Goal: Task Accomplishment & Management: Manage account settings

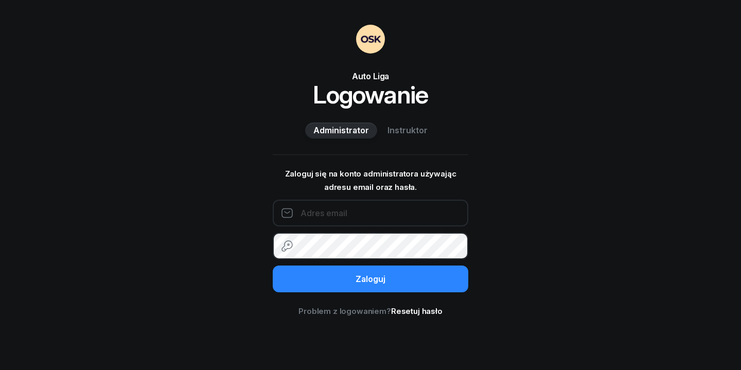
type input "autoliga.wawa@gmail.com"
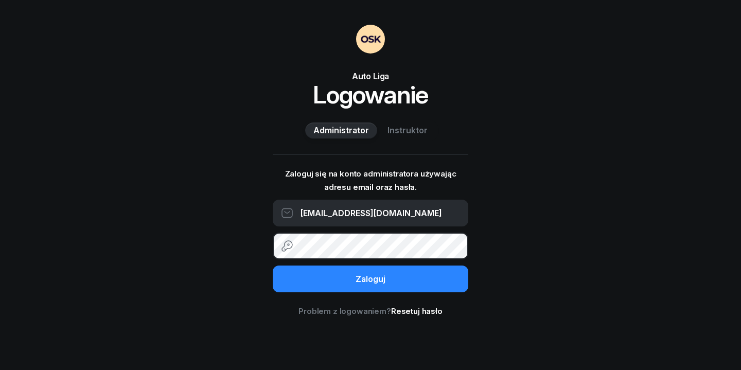
click at [371, 279] on button "Zaloguj" at bounding box center [371, 279] width 196 height 27
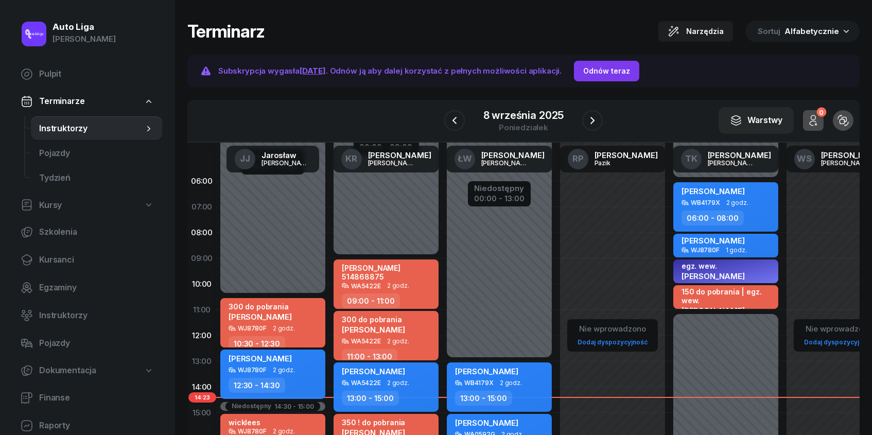
click at [616, 67] on div "Odnów teraz" at bounding box center [606, 71] width 47 height 12
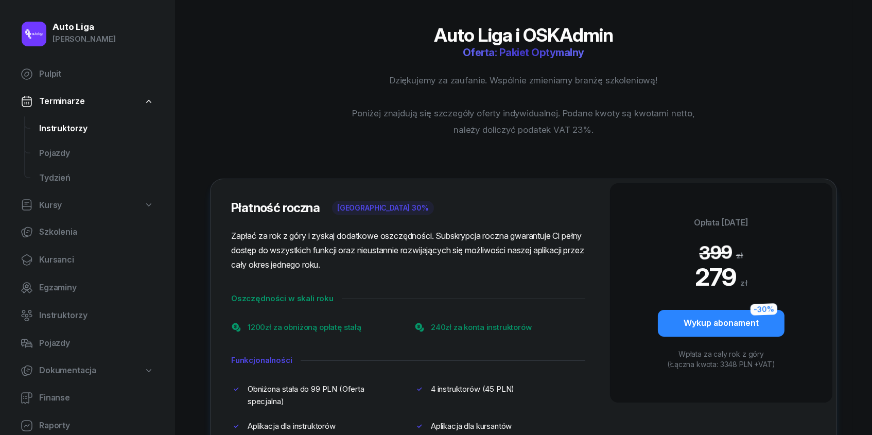
click at [66, 125] on span "Instruktorzy" at bounding box center [96, 128] width 115 height 13
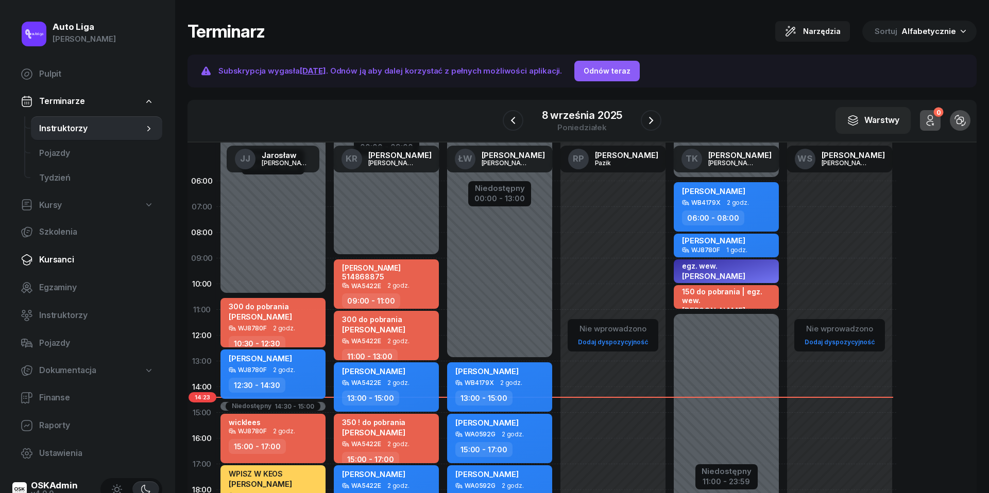
click at [44, 268] on link "Kursanci" at bounding box center [87, 260] width 150 height 25
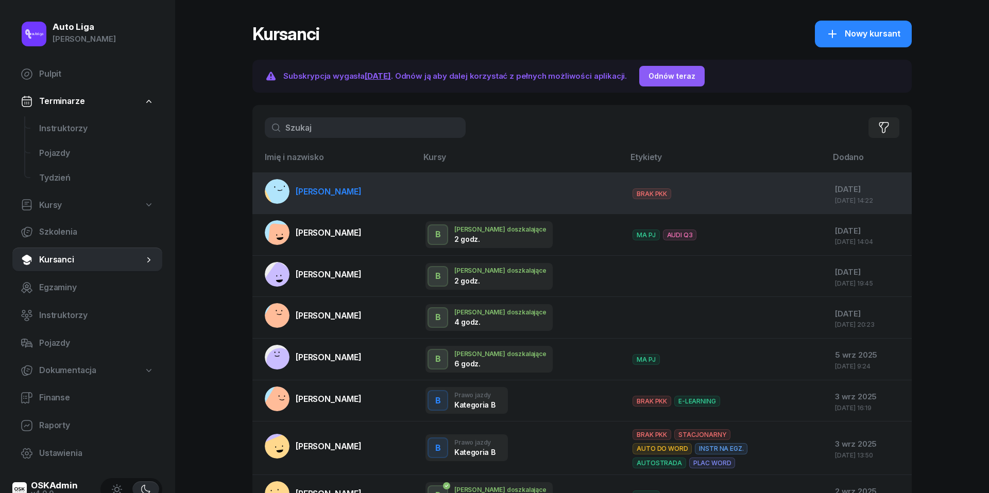
click at [344, 195] on span "[PERSON_NAME]" at bounding box center [329, 191] width 66 height 10
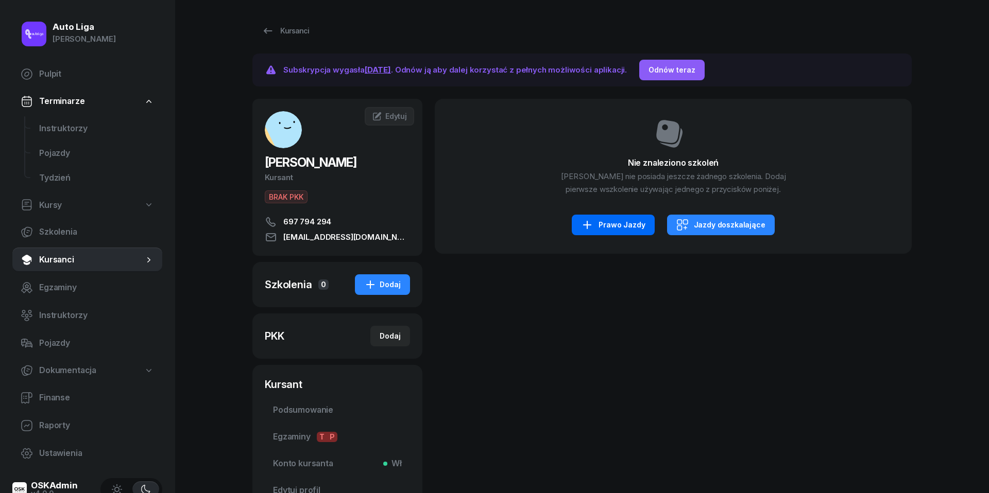
click at [612, 231] on div "Prawo Jazdy" at bounding box center [613, 225] width 64 height 12
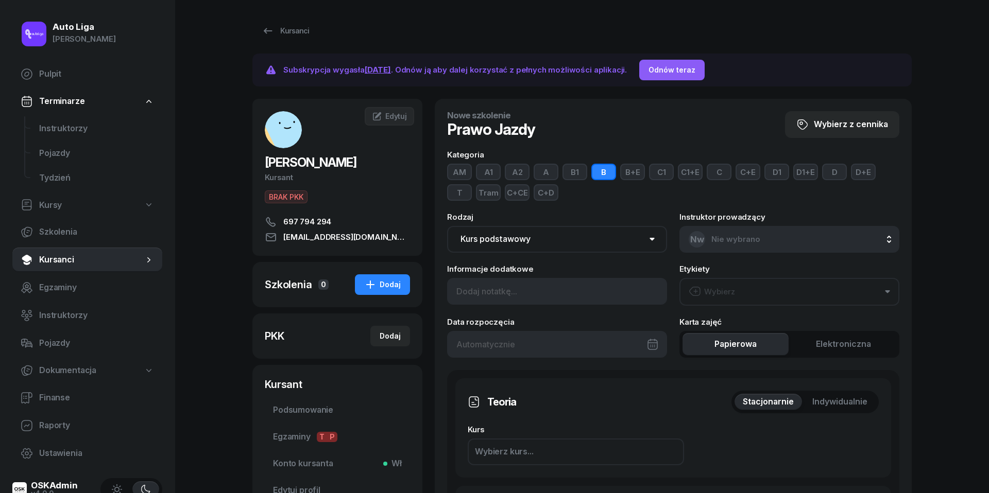
click at [741, 287] on button "Wybierz" at bounding box center [789, 292] width 220 height 28
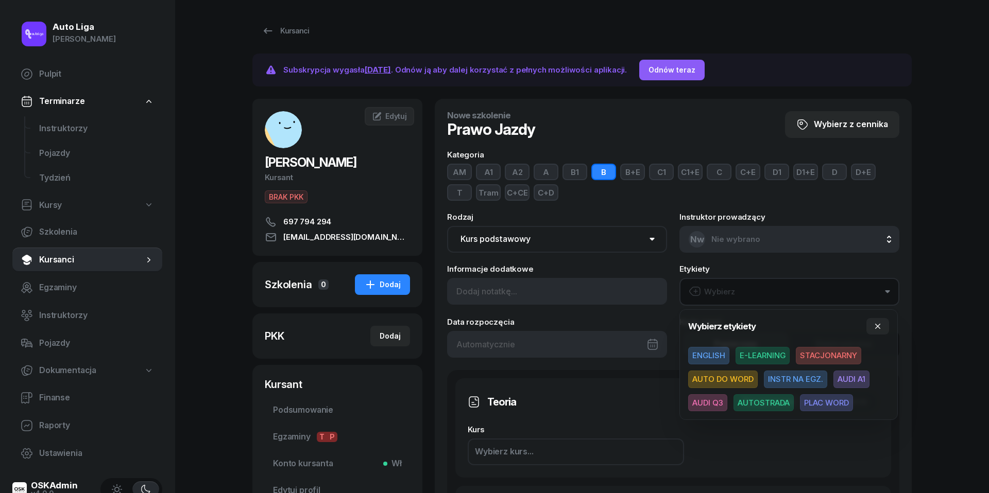
click at [741, 355] on span "E-LEARNING" at bounding box center [762, 356] width 54 height 18
click at [730, 370] on span "AUTO DO WORD" at bounding box center [723, 379] width 70 height 18
click at [741, 370] on span "AUDI A1" at bounding box center [851, 379] width 36 height 18
click at [741, 370] on span "AUTOSTRADA" at bounding box center [763, 402] width 60 height 18
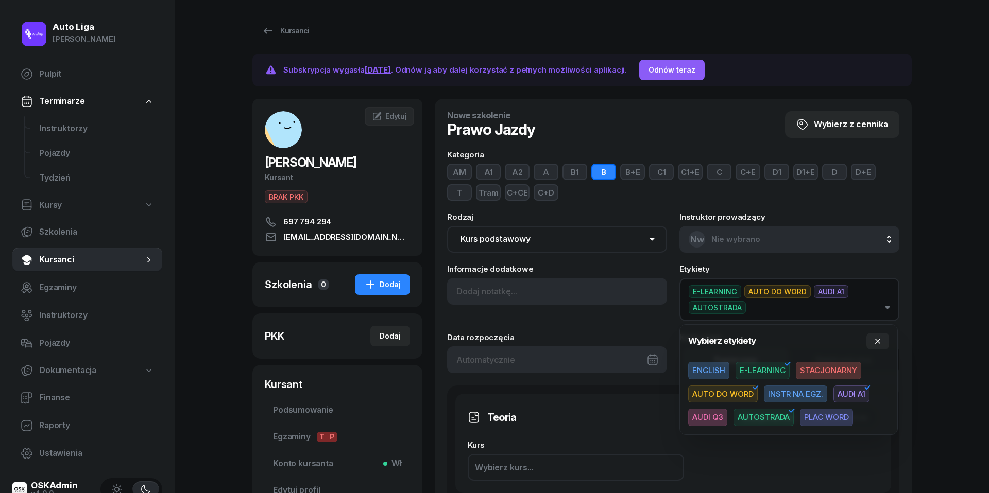
click at [741, 370] on span "PLAC WORD" at bounding box center [826, 418] width 53 height 18
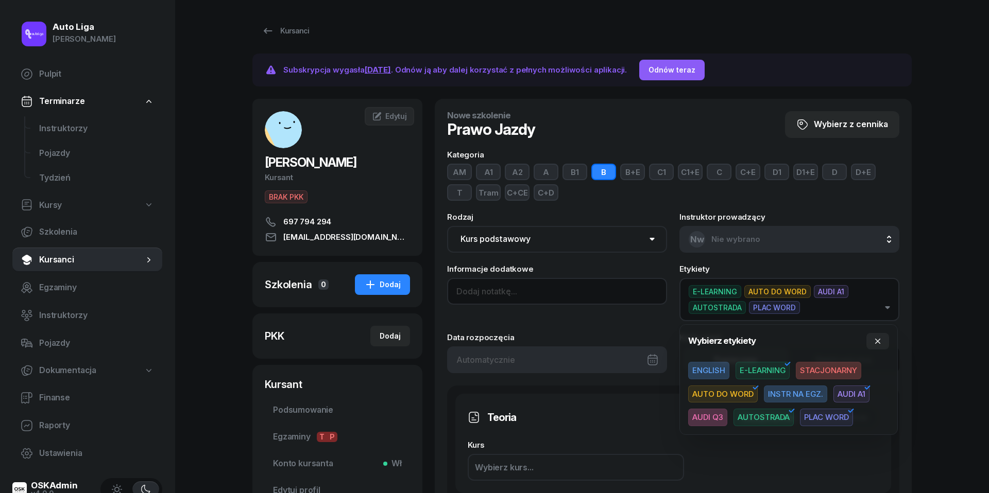
click at [491, 291] on input at bounding box center [557, 291] width 220 height 27
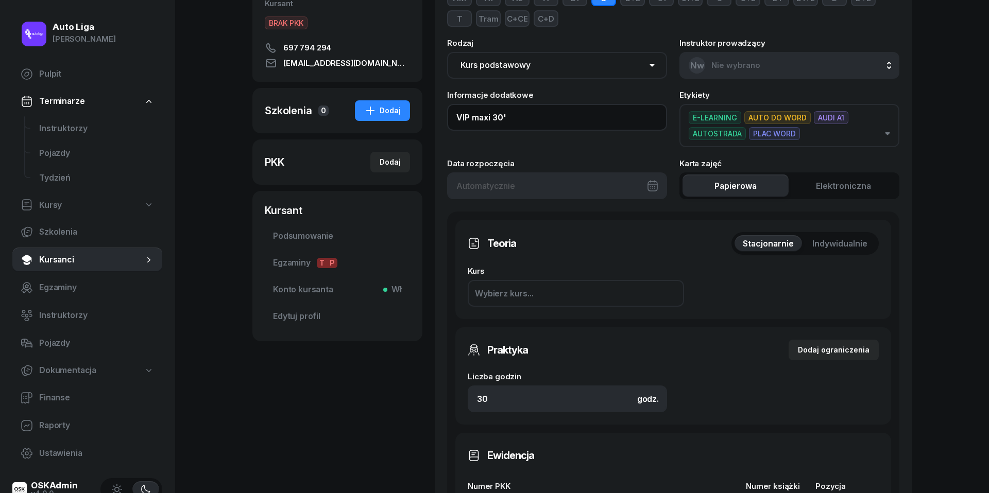
scroll to position [177, 0]
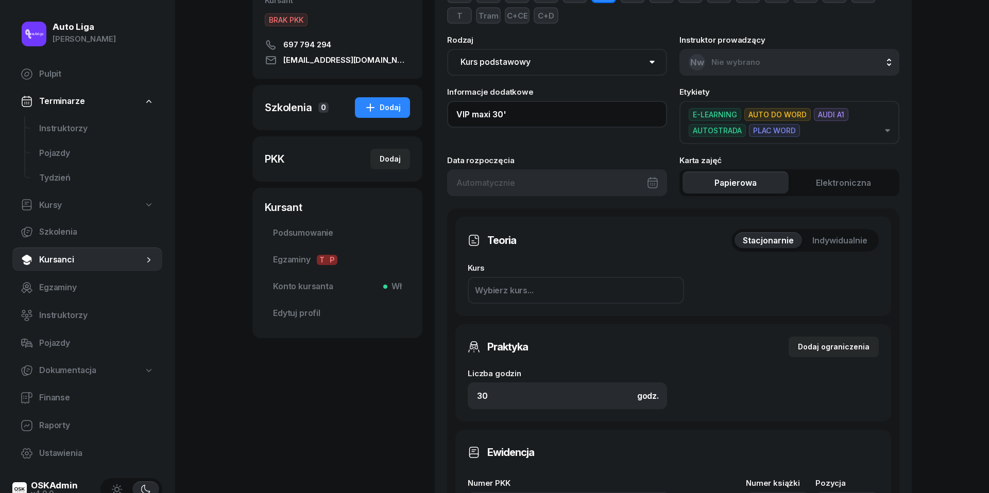
type input "VIP maxi 30'"
click at [741, 187] on button "Elektroniczna" at bounding box center [843, 182] width 106 height 23
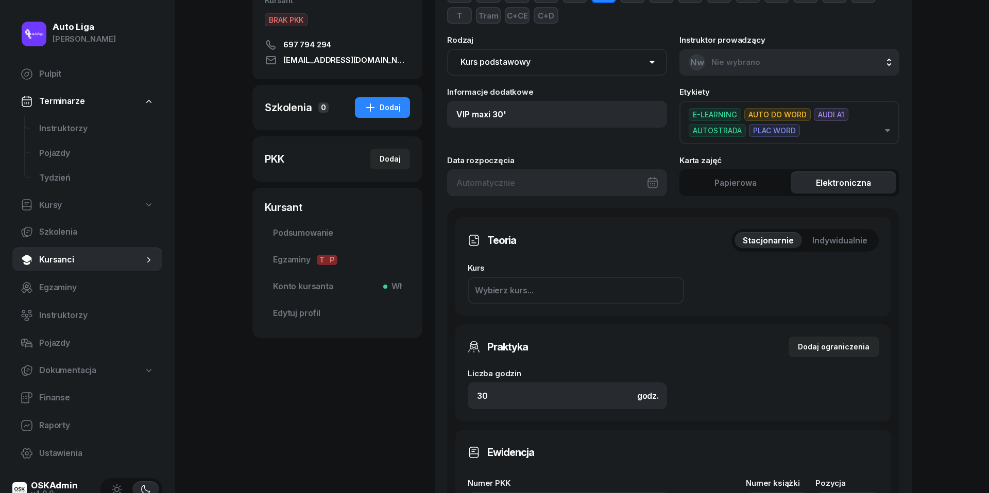
click at [741, 185] on span "Papierowa" at bounding box center [735, 183] width 42 height 13
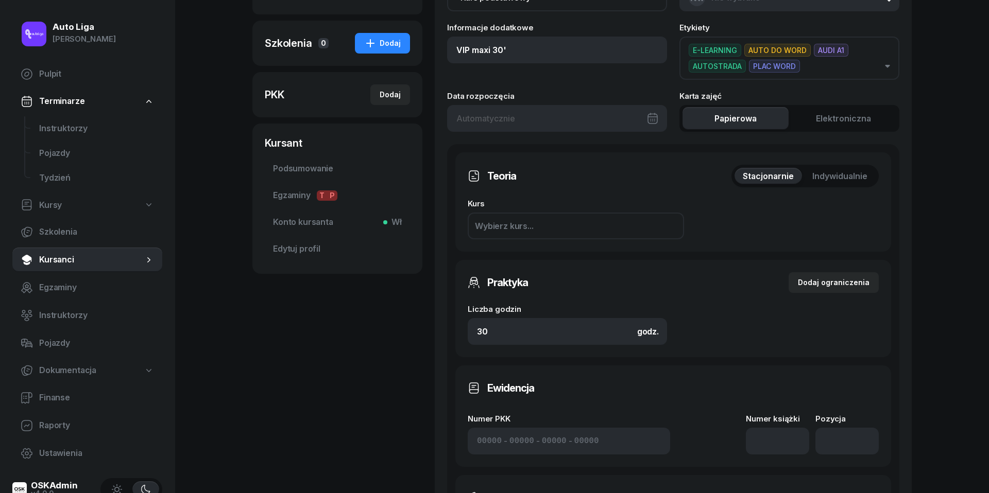
scroll to position [241, 0]
click at [741, 277] on div "Dodaj ograniczenia" at bounding box center [834, 282] width 72 height 12
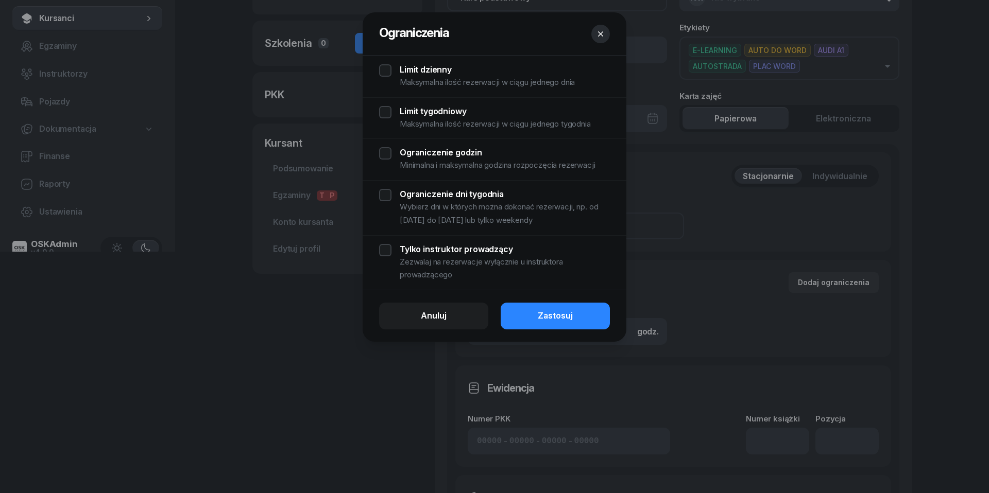
click at [385, 66] on div "Limit dzienny Maksymalna ilość rezerwacji w ciągu jednego dnia" at bounding box center [494, 76] width 231 height 25
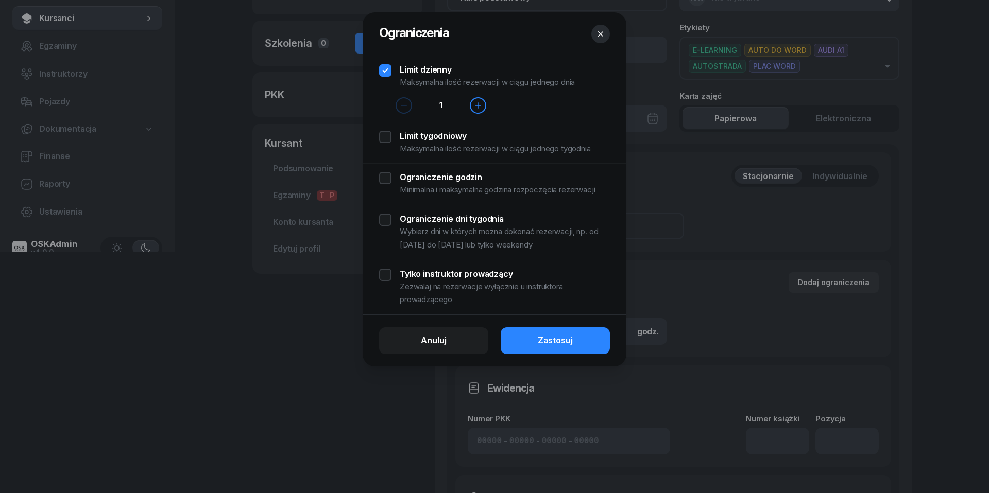
click at [385, 137] on div "Limit tygodniowy Maksymalna ilość rezerwacji w ciągu jednego tygodnia" at bounding box center [494, 143] width 231 height 25
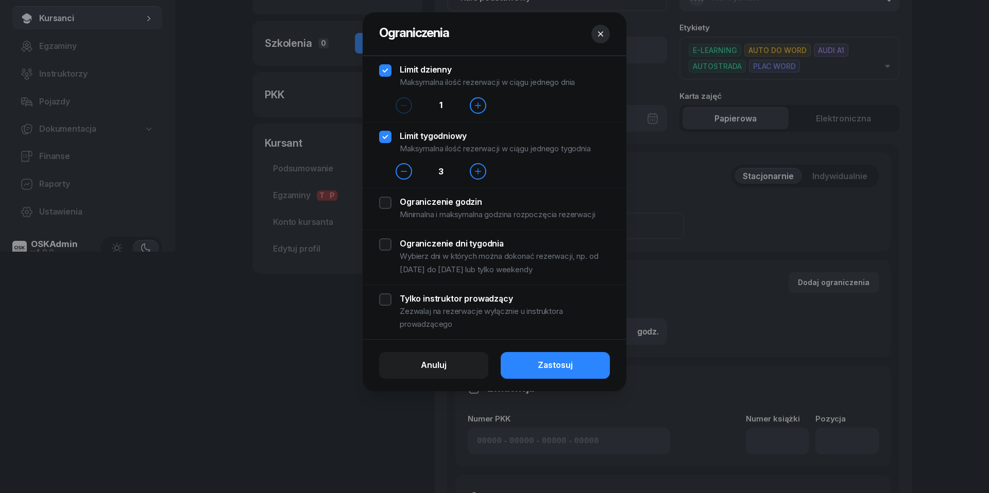
click at [384, 203] on div "Ograniczenie godzin Minimalna i maksymalna godzina rozpoczęcia rezerwacji" at bounding box center [494, 209] width 231 height 25
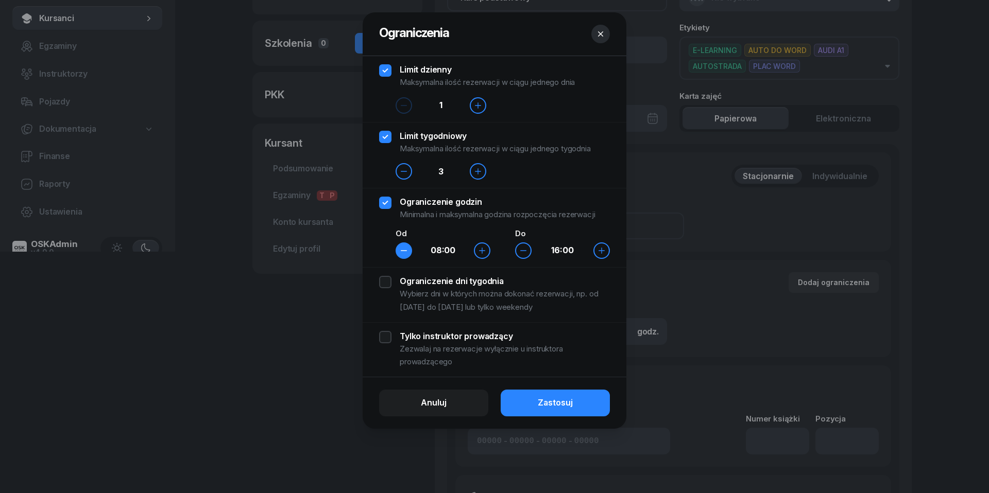
click at [404, 252] on icon "button" at bounding box center [404, 251] width 8 height 8
click at [388, 279] on div "Ograniczenie dni tygodnia Wybierz dni w których można dokonać rezerwacji, np. o…" at bounding box center [494, 295] width 231 height 38
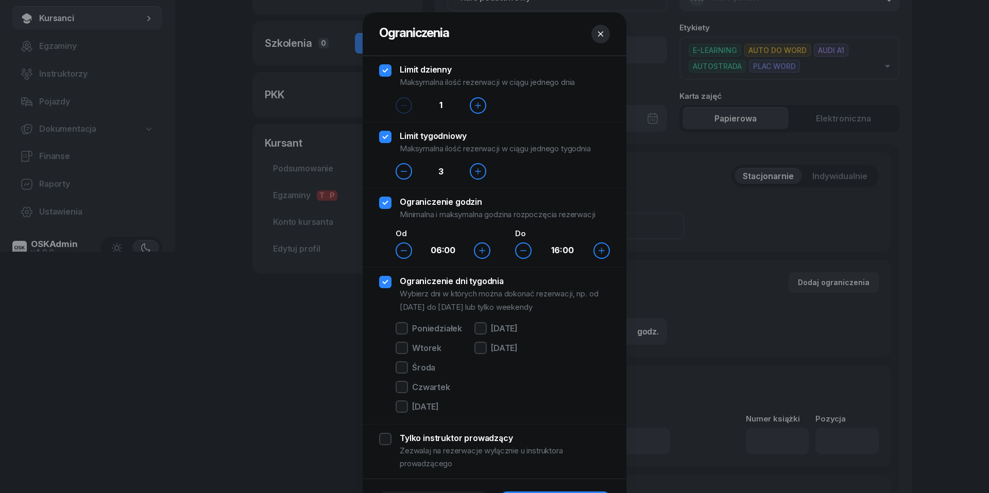
click at [408, 338] on div "Poniedziałek Wtorek Środa Czwartek Piątek" at bounding box center [428, 369] width 66 height 94
click at [406, 325] on div at bounding box center [401, 328] width 12 height 12
click at [405, 345] on div at bounding box center [401, 348] width 12 height 12
click at [405, 370] on div at bounding box center [401, 367] width 12 height 12
click at [404, 370] on div at bounding box center [401, 387] width 12 height 12
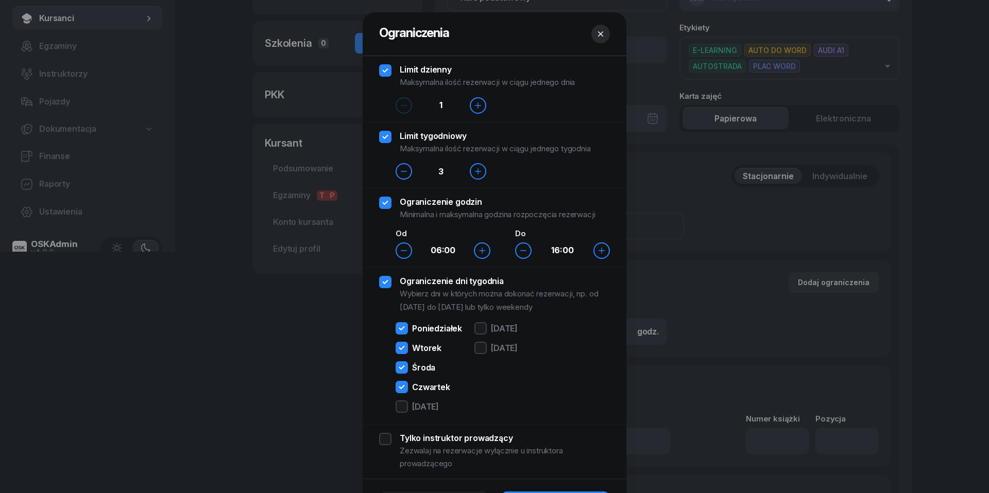
click at [404, 370] on div "Poniedziałek Wtorek Środa Czwartek Piątek" at bounding box center [428, 369] width 66 height 94
click at [404, 370] on div at bounding box center [401, 407] width 12 height 12
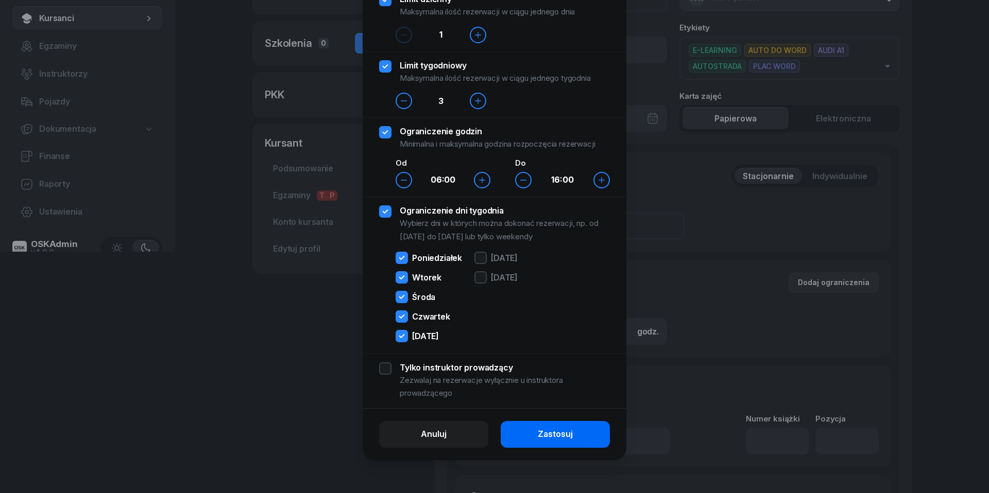
scroll to position [71, 0]
click at [548, 370] on div "Zastosuj" at bounding box center [555, 434] width 35 height 13
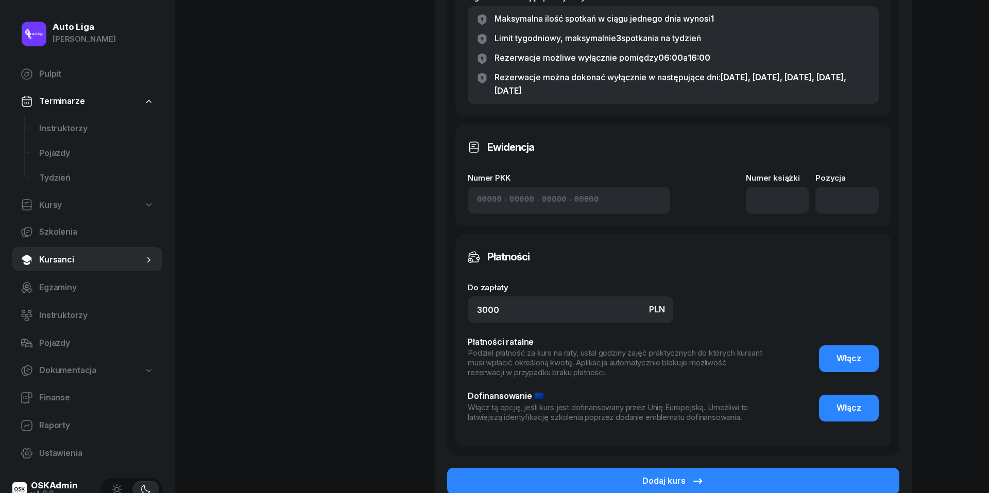
scroll to position [633, 0]
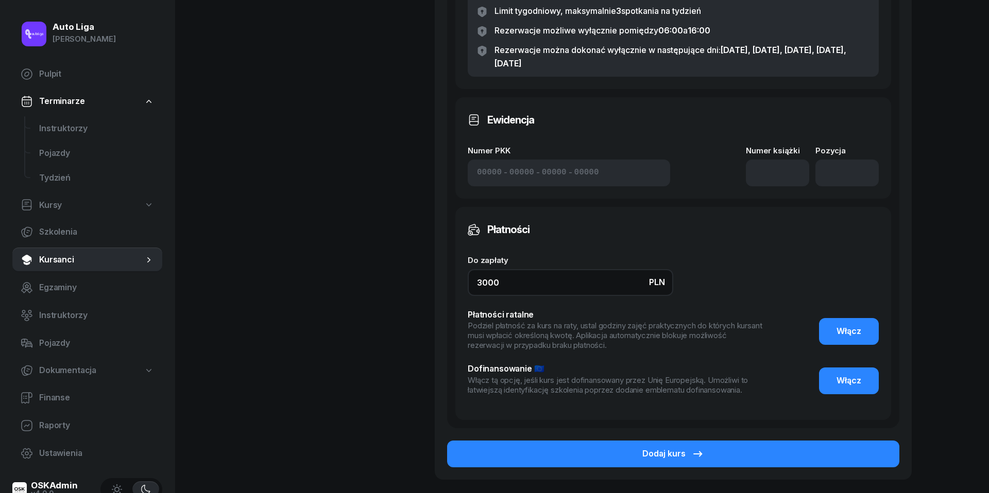
click at [541, 281] on input "3000" at bounding box center [570, 282] width 205 height 27
type input "7240"
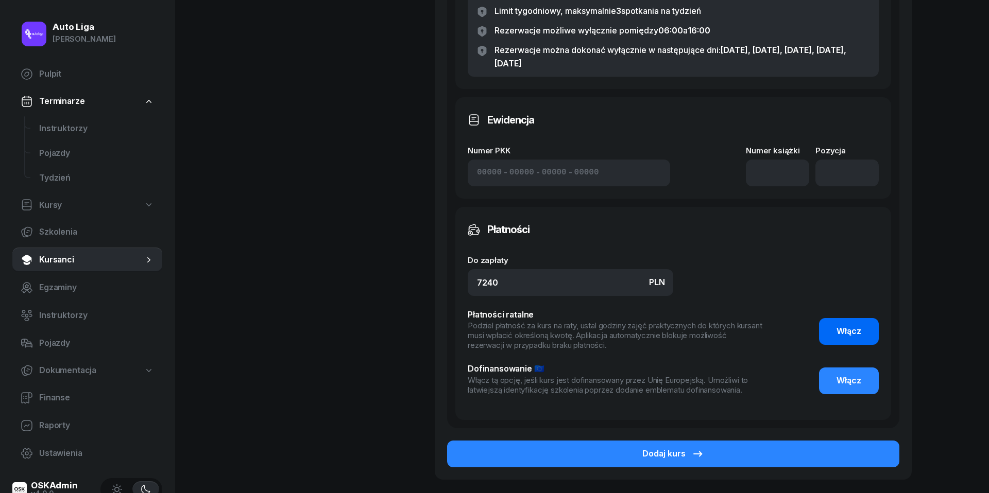
click at [741, 328] on span "Włącz" at bounding box center [848, 331] width 25 height 13
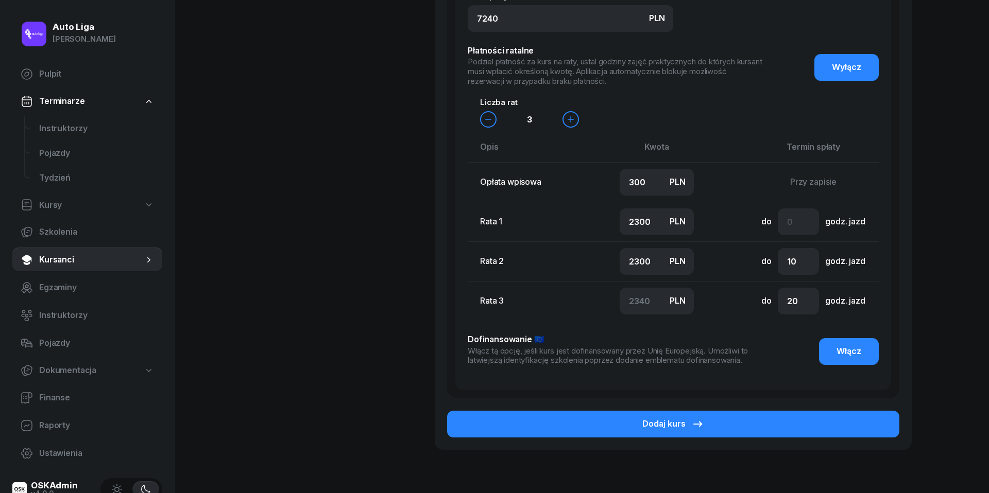
scroll to position [905, 0]
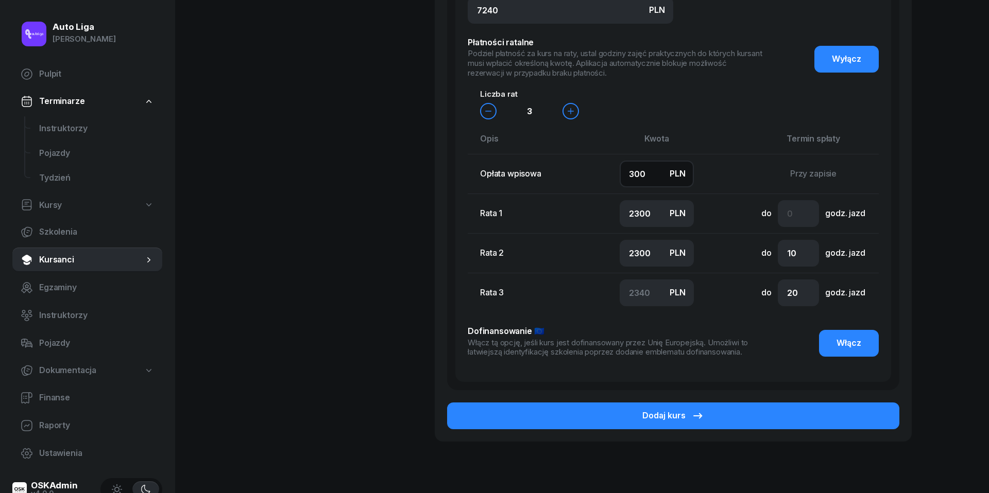
click at [653, 174] on input "300" at bounding box center [656, 174] width 74 height 27
type input "5"
type input "2400"
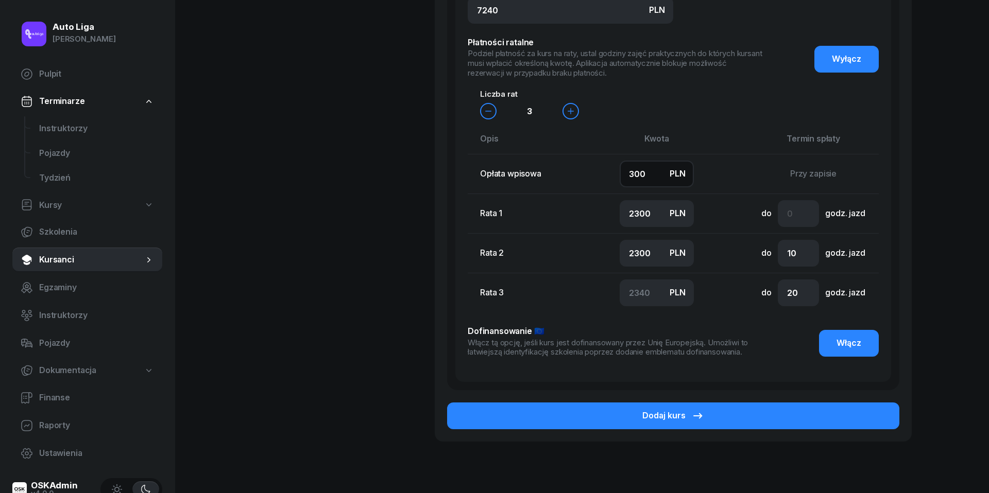
type input "2435"
type input "50"
type input "2390"
type input "500"
type input "2200"
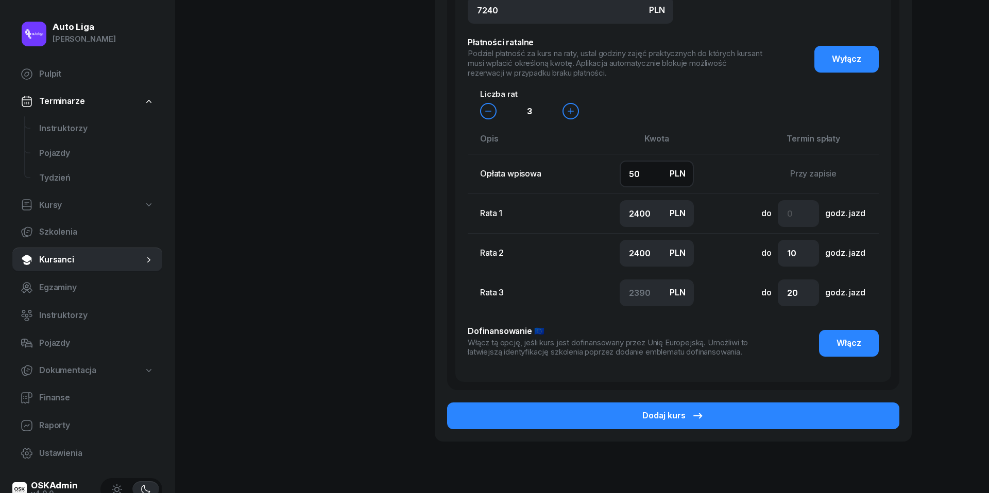
type input "2300"
type input "2240"
type input "500"
click at [642, 215] on input "2200" at bounding box center [656, 213] width 74 height 27
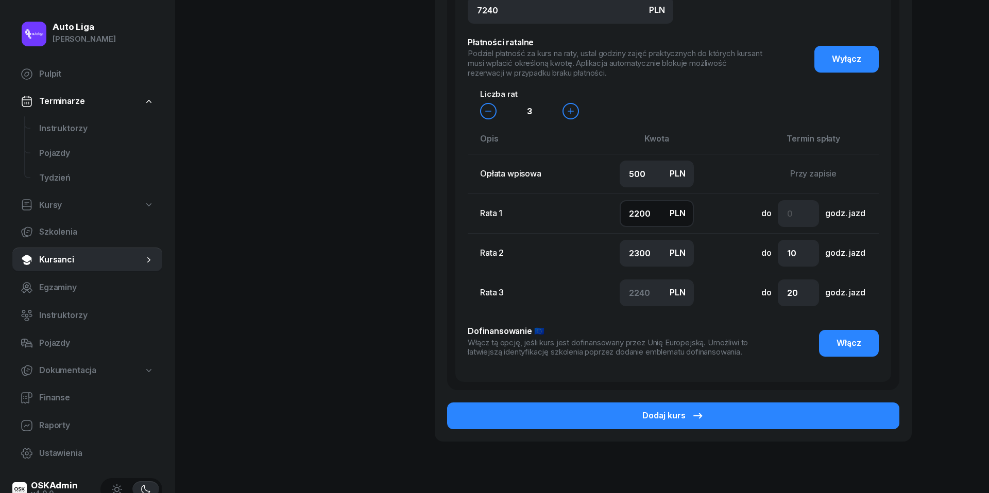
type input "1"
type input "4439"
type input "10"
type input "4430"
type input "100"
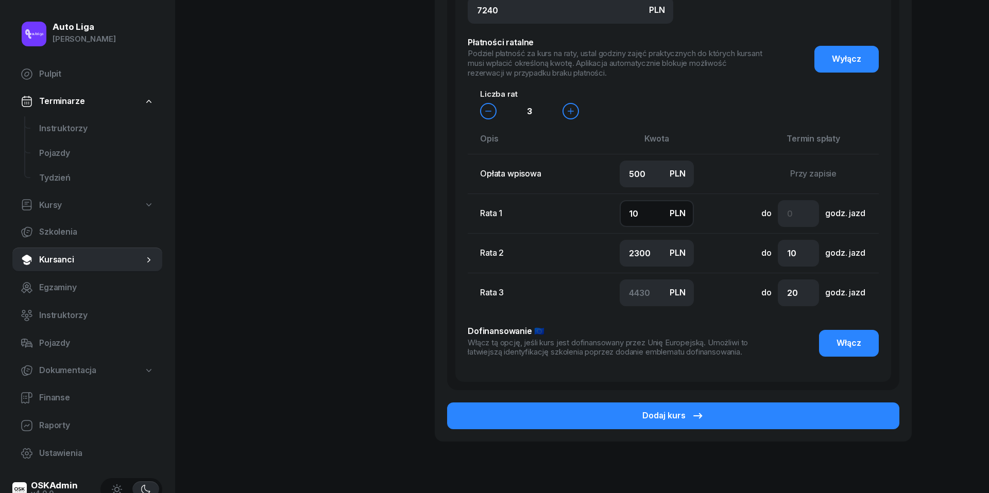
type input "4340"
type input "1000"
type input "3440"
type input "1000"
click at [636, 258] on input "2300" at bounding box center [656, 253] width 74 height 27
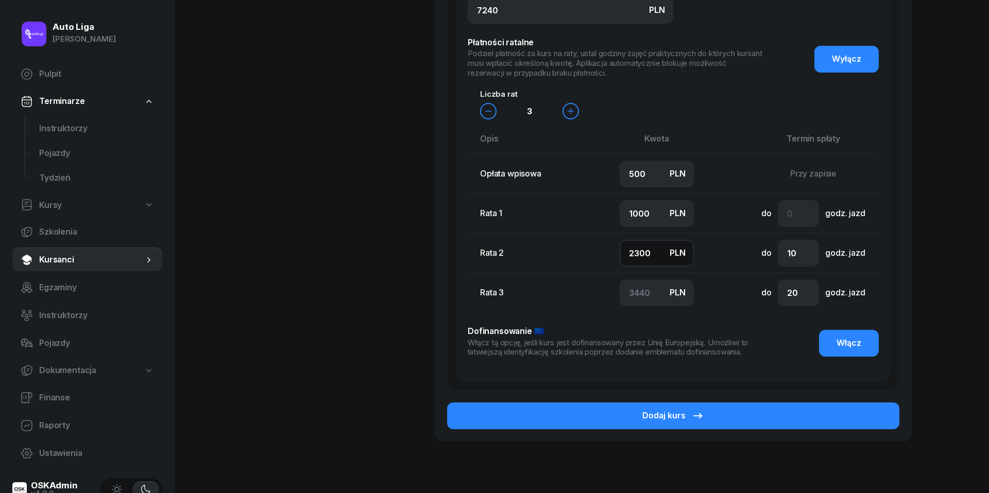
click at [636, 258] on input "2300" at bounding box center [656, 253] width 74 height 27
type input "1"
type input "5739"
type input "10"
type input "5730"
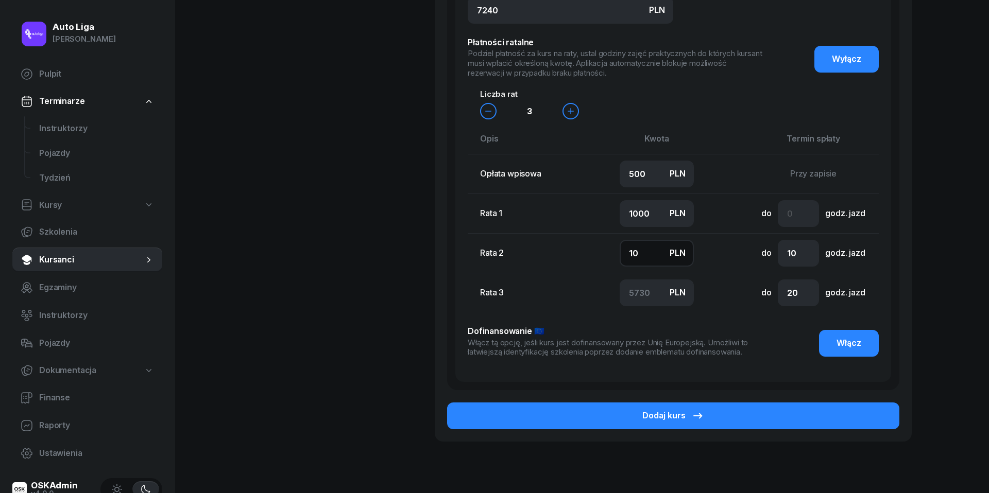
type input "100"
type input "5640"
type input "1000"
type input "4740"
type input "1000"
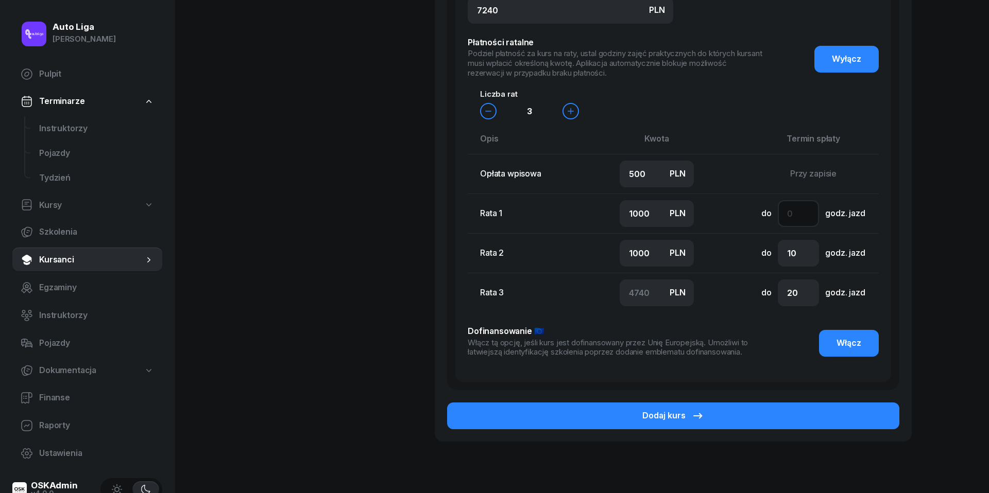
click at [741, 214] on input "number" at bounding box center [797, 213] width 41 height 27
type input "2"
click at [741, 291] on input "20" at bounding box center [797, 293] width 41 height 27
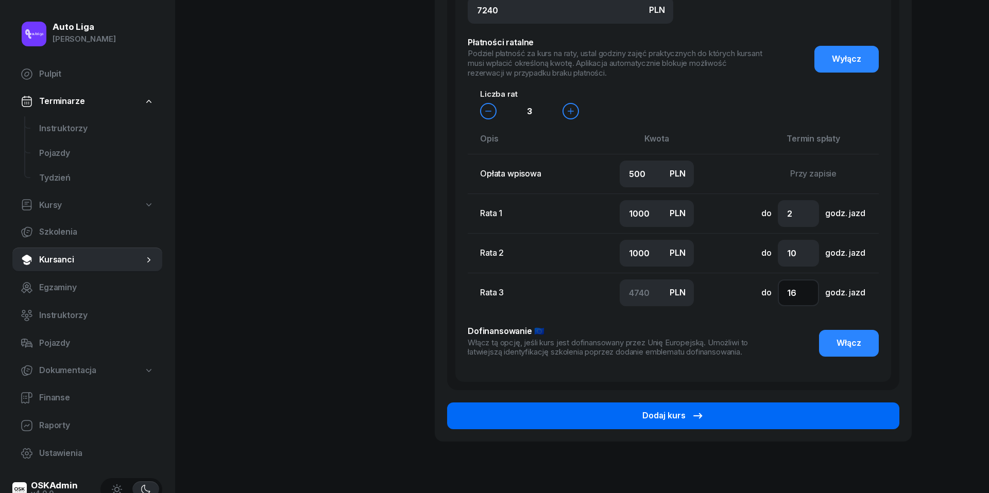
type input "16"
click at [741, 370] on button "Dodaj kurs" at bounding box center [673, 416] width 452 height 27
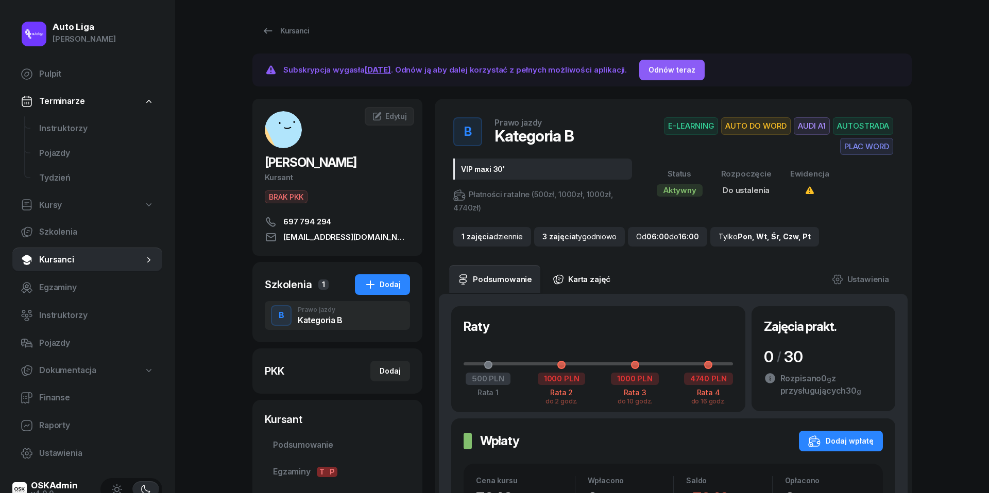
click at [591, 279] on link "Karta zajęć" at bounding box center [581, 279] width 74 height 29
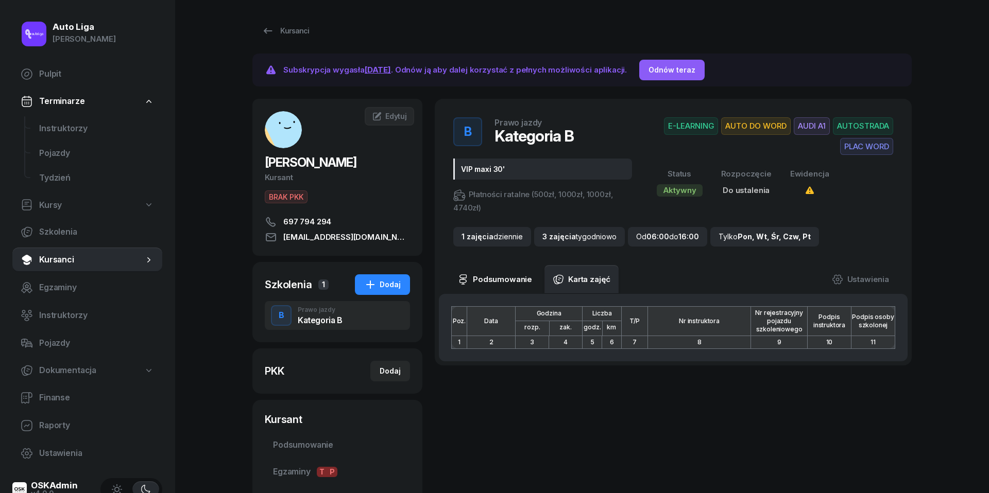
click at [508, 274] on link "Podsumowanie" at bounding box center [494, 279] width 91 height 29
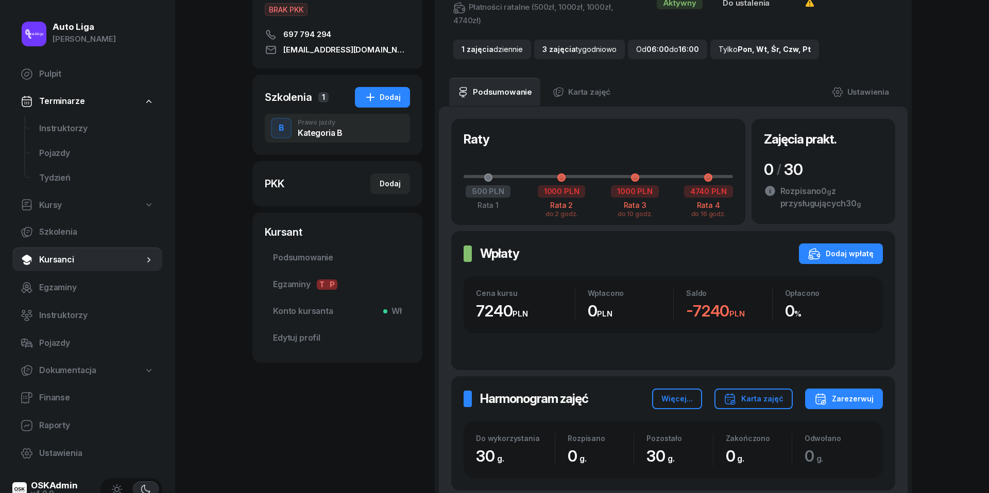
scroll to position [189, 0]
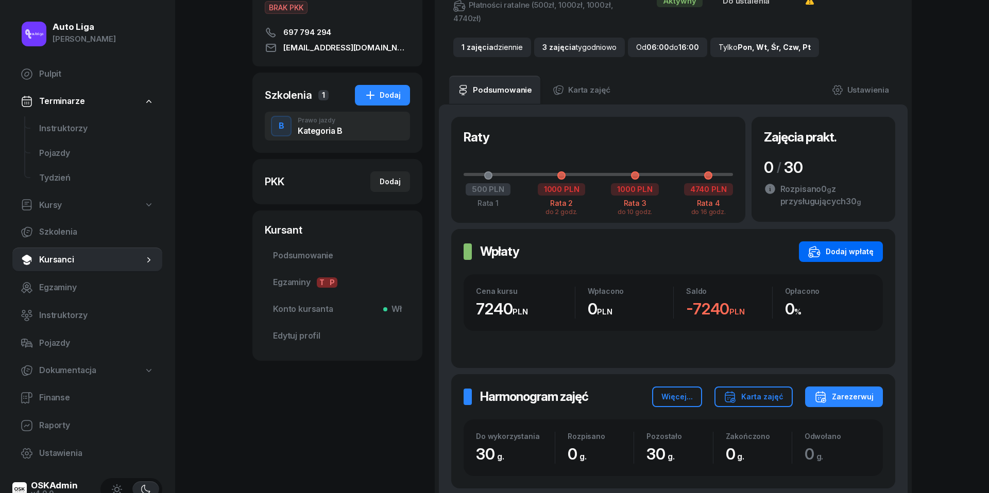
click at [741, 250] on div "Dodaj wpłatę" at bounding box center [840, 252] width 65 height 12
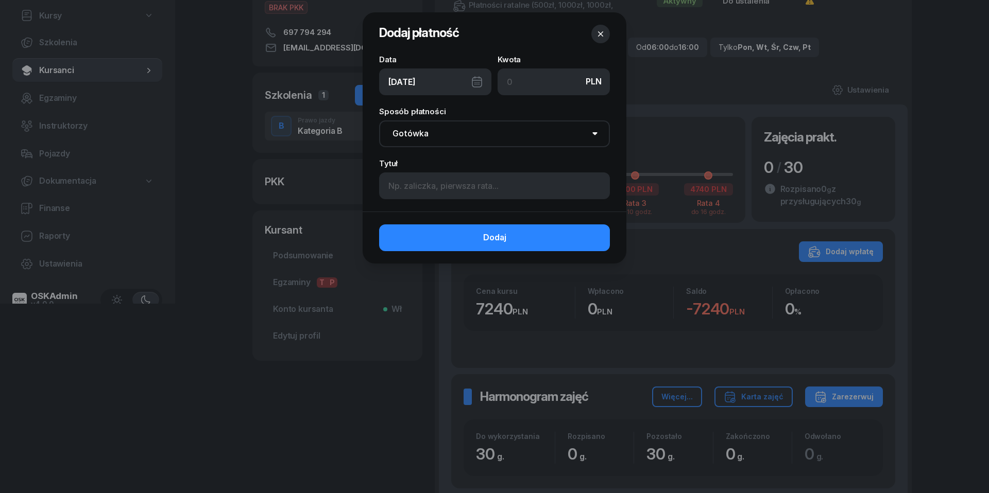
click at [476, 79] on div "08/09/2025" at bounding box center [435, 81] width 112 height 27
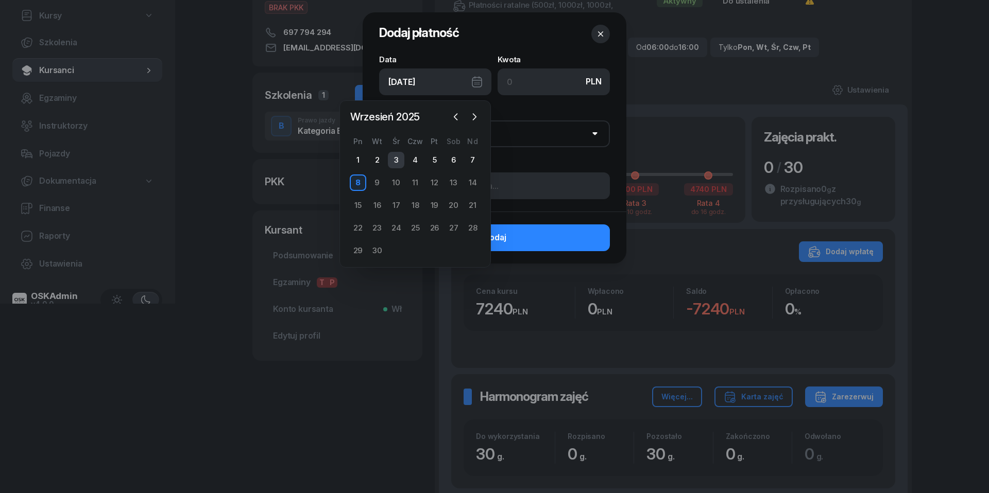
click at [395, 155] on div "3" at bounding box center [396, 160] width 16 height 16
type input "03/09/2025"
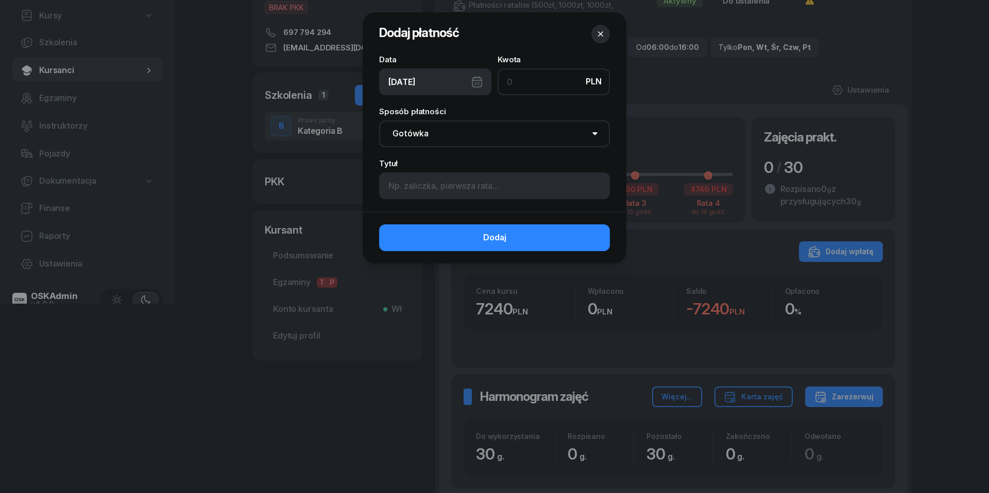
click at [538, 85] on input at bounding box center [553, 81] width 112 height 27
type input "1500"
select select "transfer"
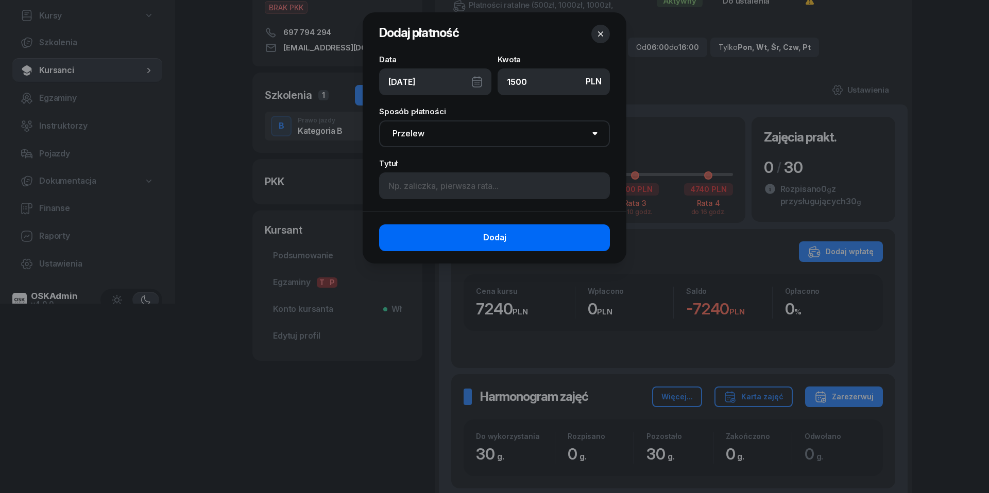
click at [520, 235] on button "Dodaj" at bounding box center [494, 237] width 231 height 27
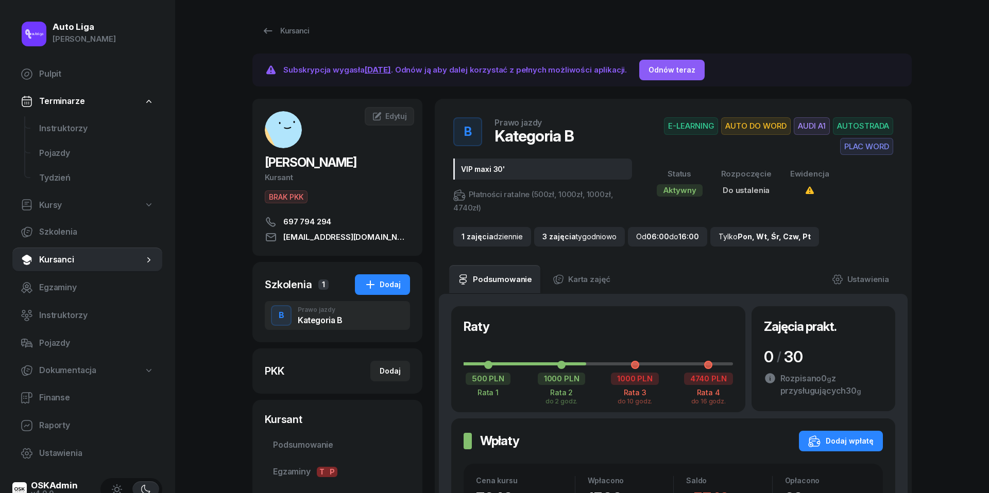
scroll to position [0, 0]
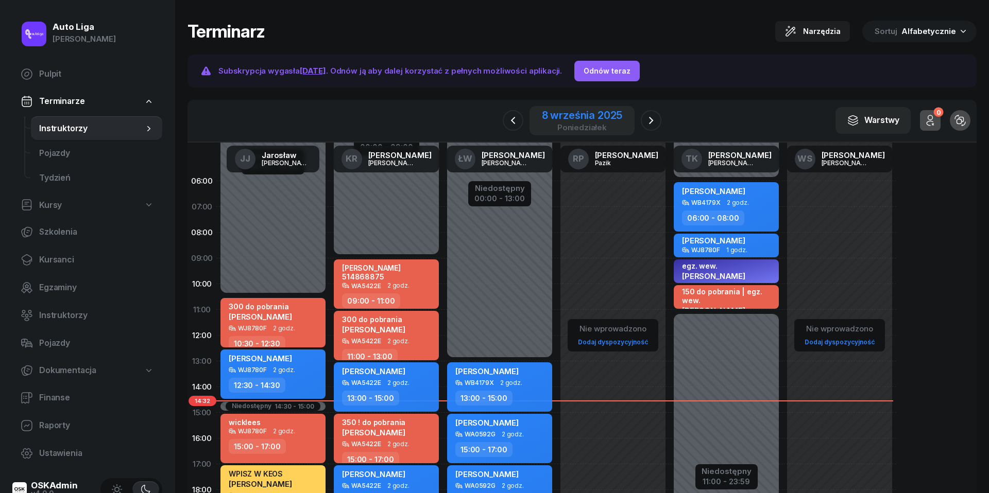
click at [606, 114] on div "8 września 2025" at bounding box center [582, 115] width 81 height 10
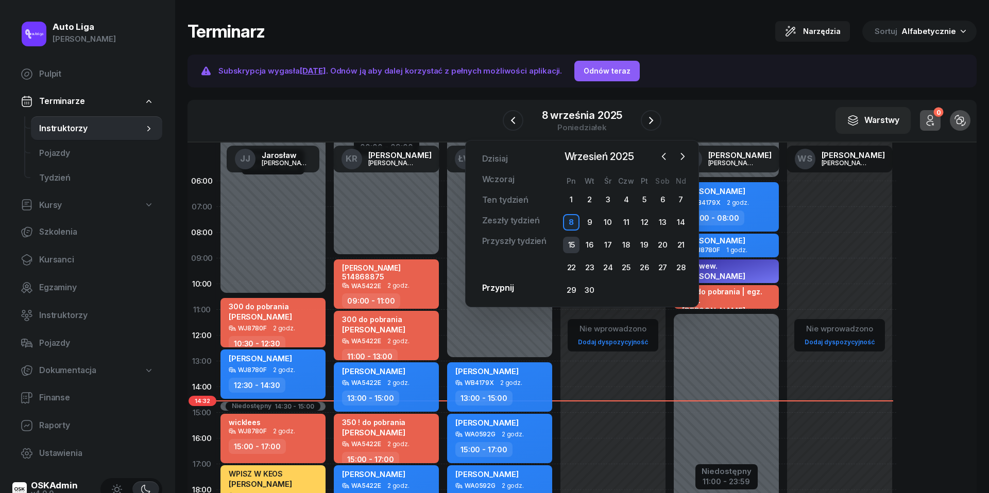
click at [572, 247] on div "15" at bounding box center [571, 245] width 16 height 16
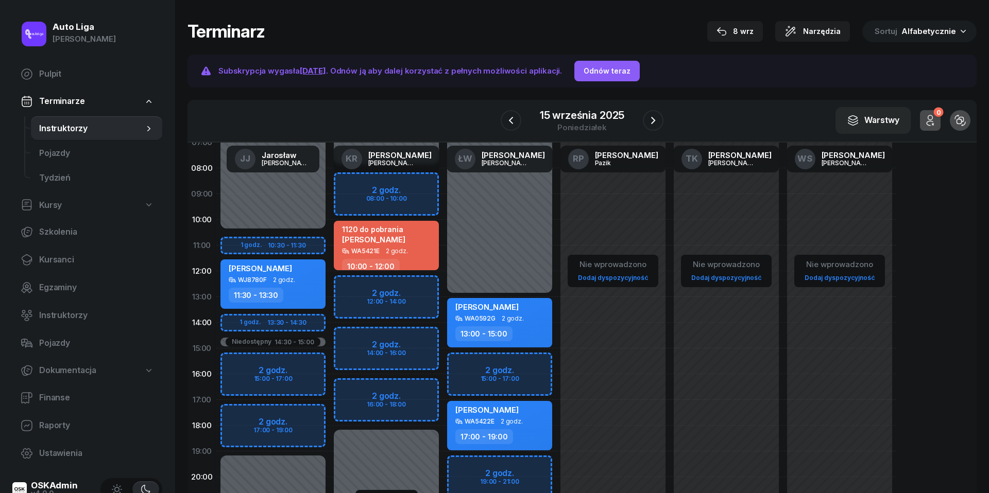
scroll to position [66, 0]
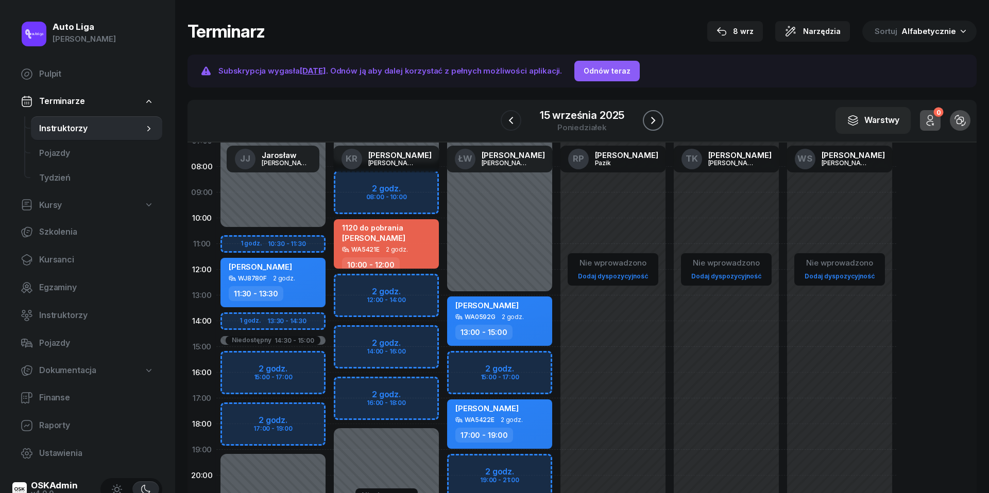
click at [653, 118] on icon "button" at bounding box center [653, 120] width 4 height 7
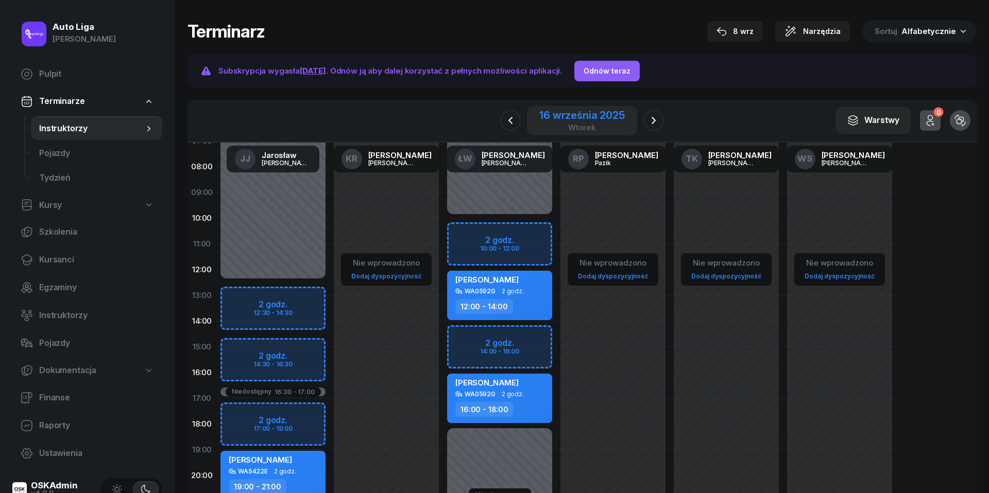
click at [589, 112] on div "16 września 2025" at bounding box center [581, 115] width 85 height 10
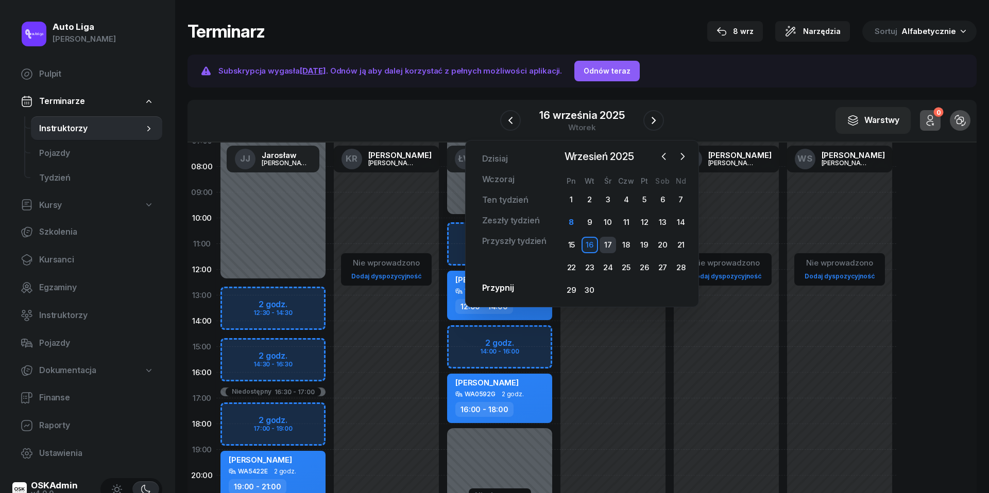
click at [608, 241] on div "17" at bounding box center [607, 245] width 16 height 16
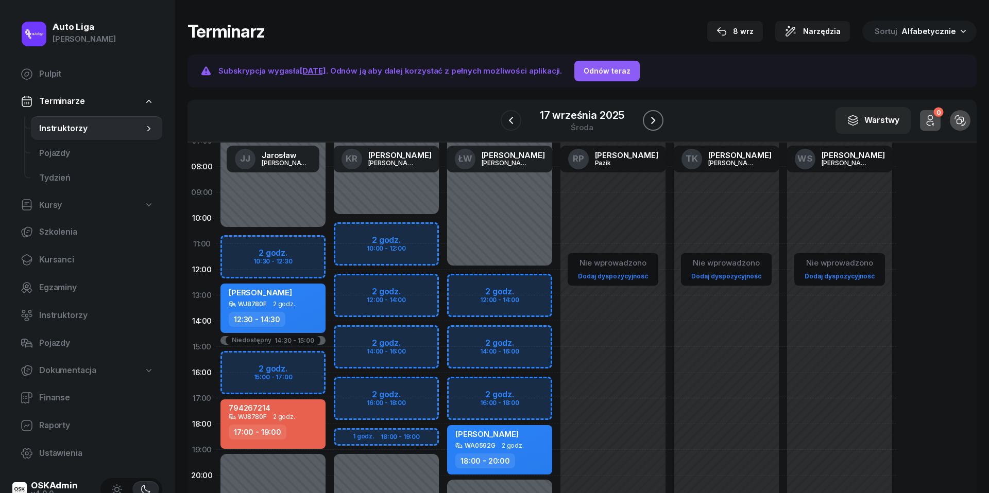
click at [652, 124] on icon "button" at bounding box center [653, 120] width 12 height 12
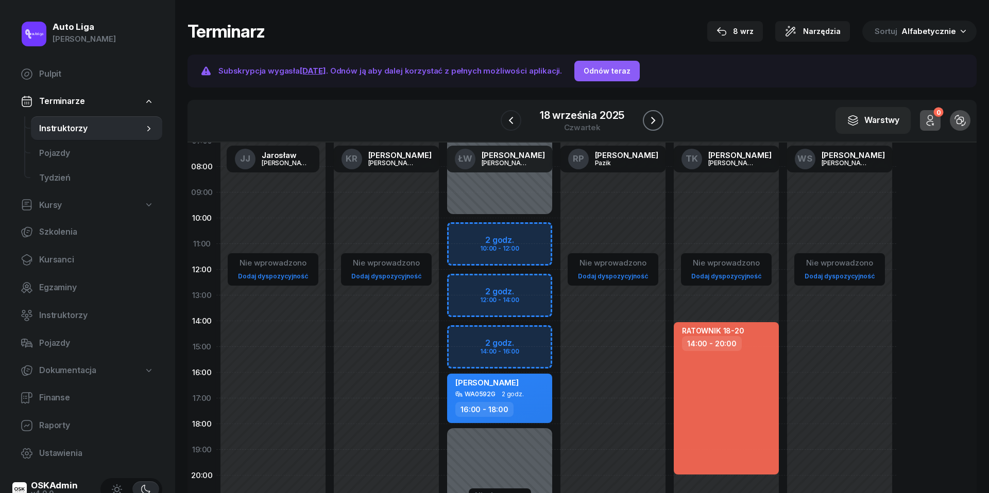
click at [652, 124] on icon "button" at bounding box center [653, 120] width 4 height 7
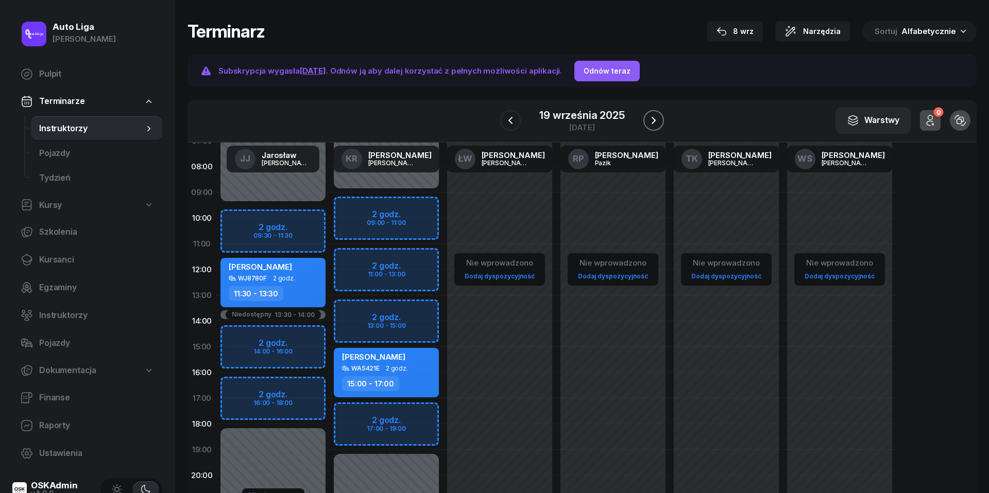
click at [652, 124] on icon "button" at bounding box center [653, 120] width 4 height 7
click at [652, 124] on icon "button" at bounding box center [654, 120] width 12 height 12
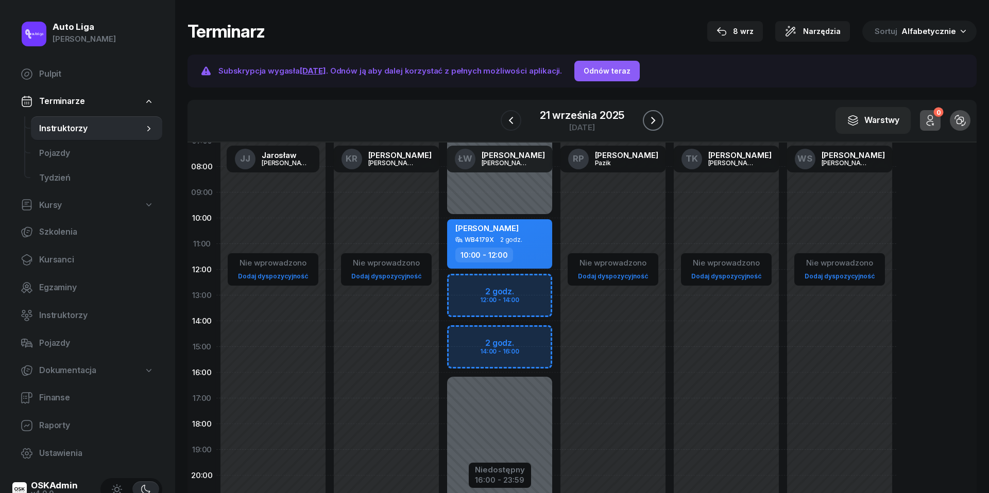
click at [652, 124] on icon "button" at bounding box center [653, 120] width 4 height 7
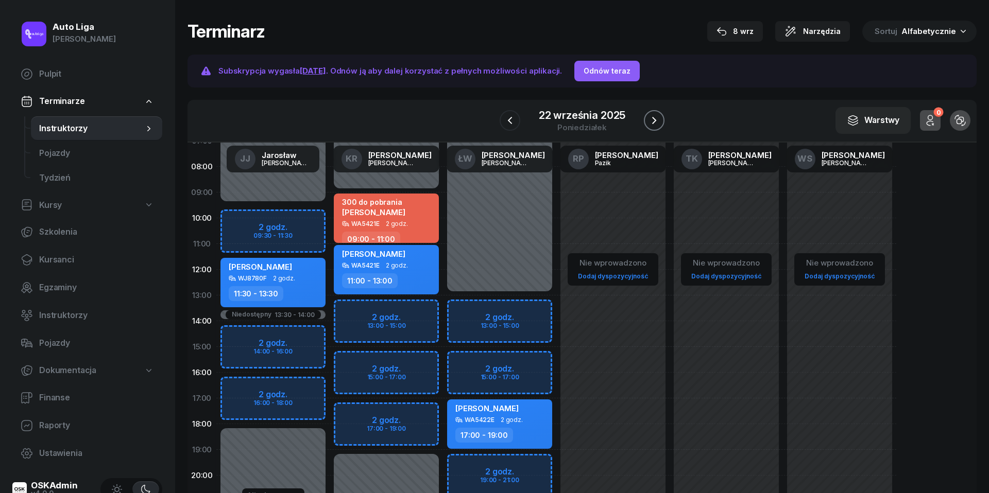
click at [652, 124] on icon "button" at bounding box center [654, 120] width 12 height 12
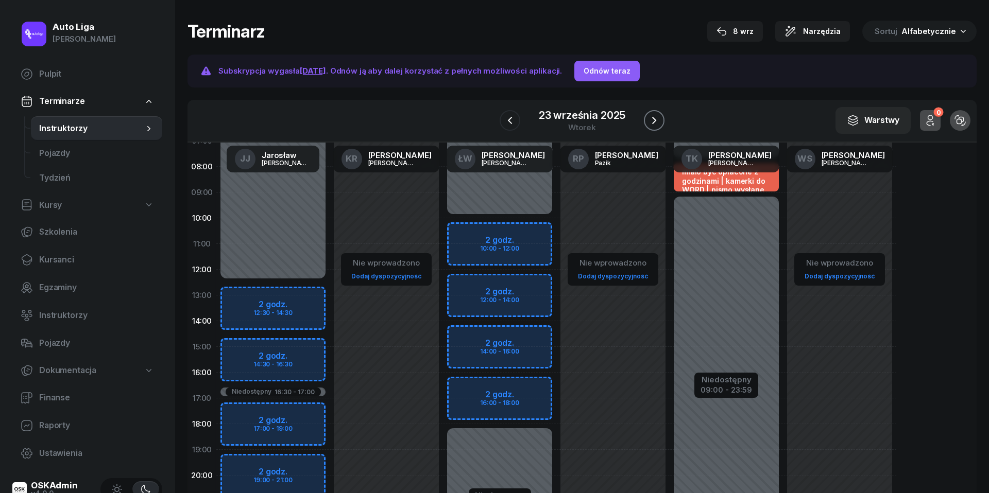
click at [652, 124] on icon "button" at bounding box center [654, 120] width 12 height 12
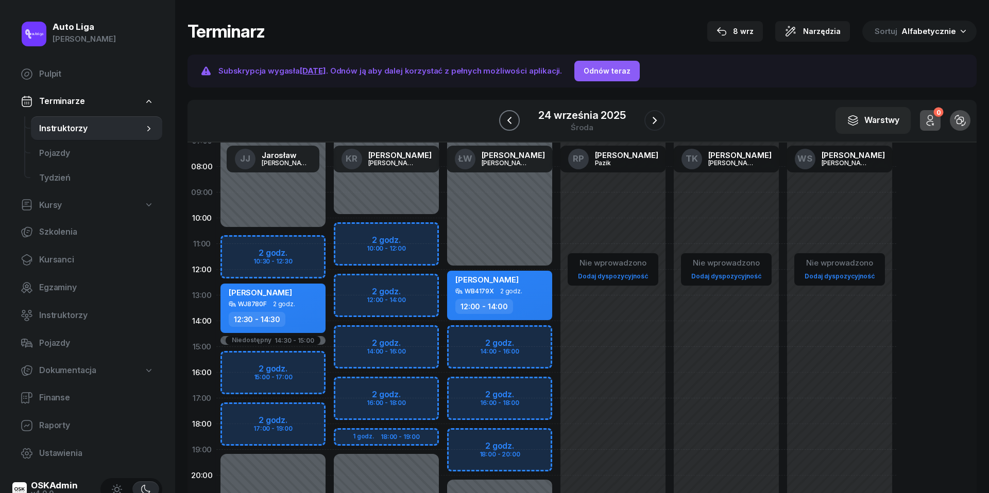
click at [514, 123] on icon "button" at bounding box center [509, 120] width 12 height 12
click at [514, 123] on icon "button" at bounding box center [510, 120] width 12 height 12
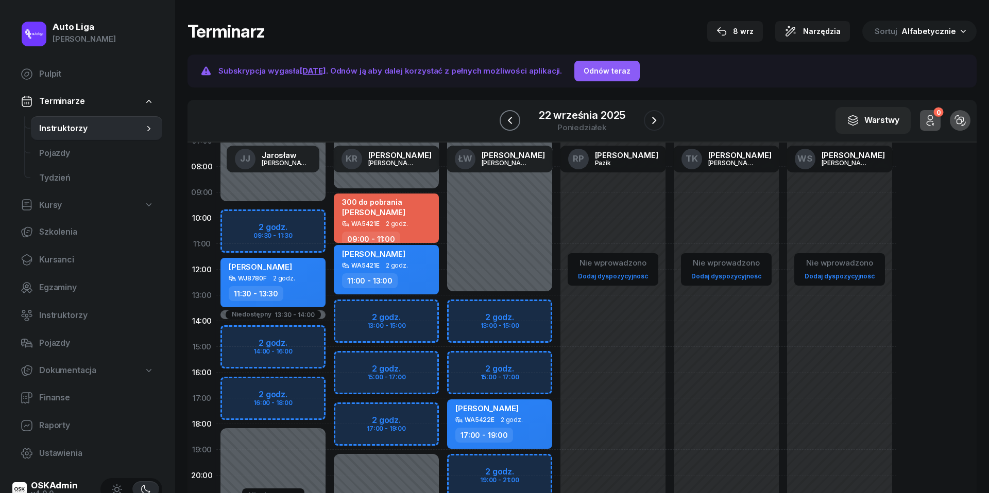
click at [512, 116] on icon "button" at bounding box center [510, 120] width 12 height 12
click at [512, 116] on icon "button" at bounding box center [511, 120] width 12 height 12
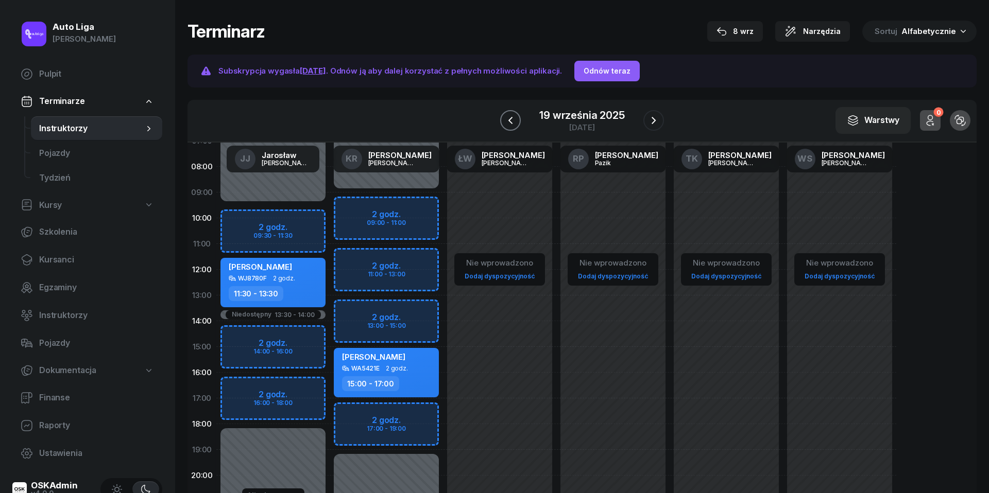
click at [512, 116] on icon "button" at bounding box center [510, 120] width 12 height 12
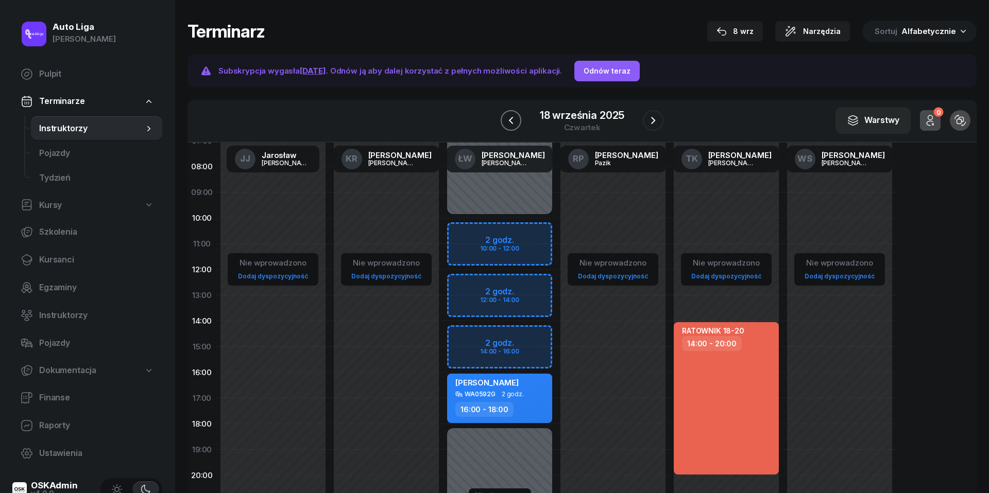
click at [512, 116] on icon "button" at bounding box center [511, 120] width 12 height 12
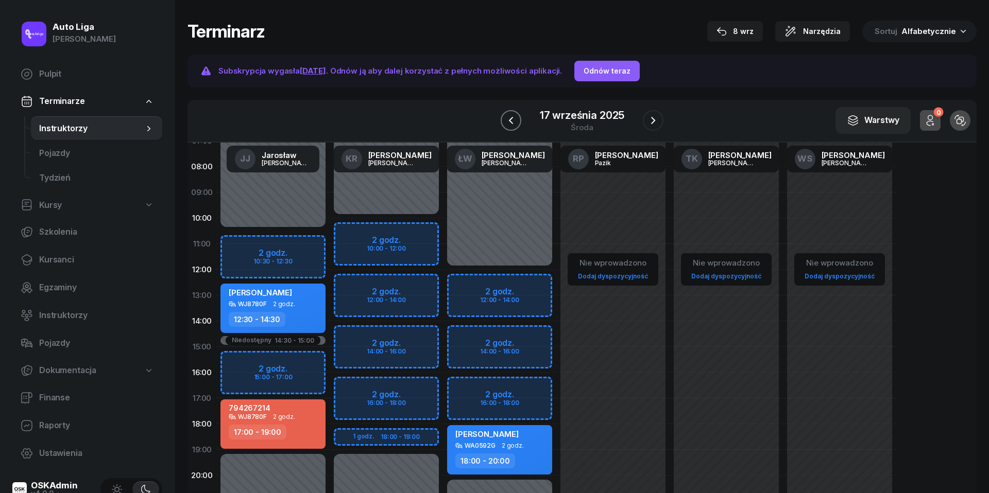
click at [512, 116] on icon "button" at bounding box center [511, 120] width 12 height 12
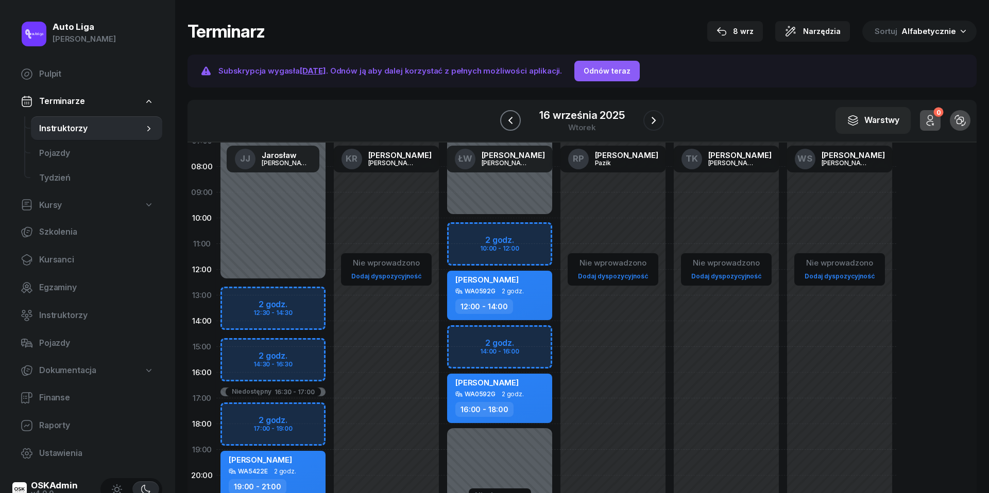
click at [512, 116] on icon "button" at bounding box center [510, 120] width 12 height 12
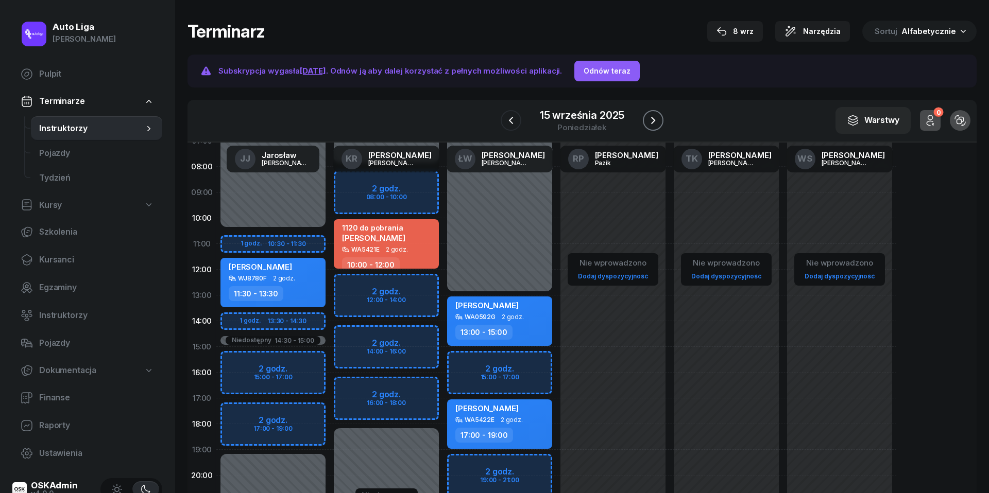
click at [653, 122] on icon "button" at bounding box center [653, 120] width 12 height 12
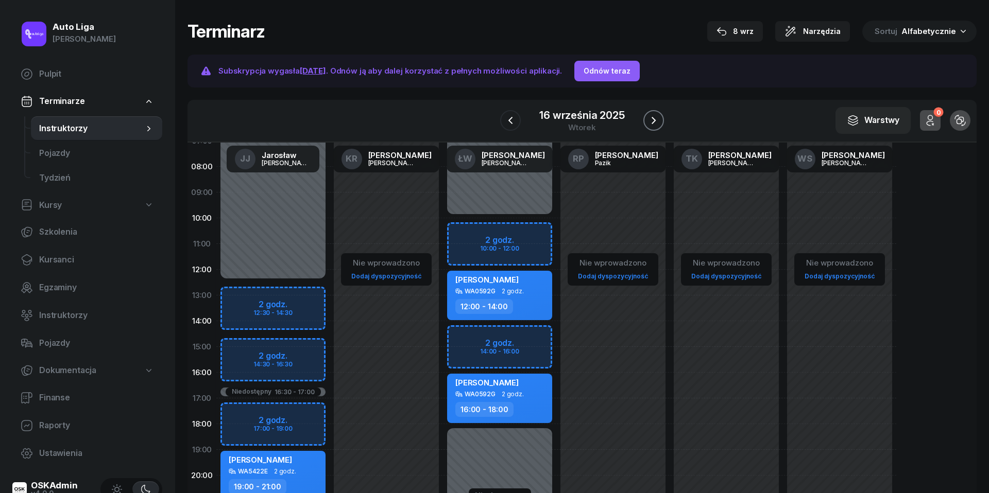
click at [653, 122] on icon "button" at bounding box center [653, 120] width 12 height 12
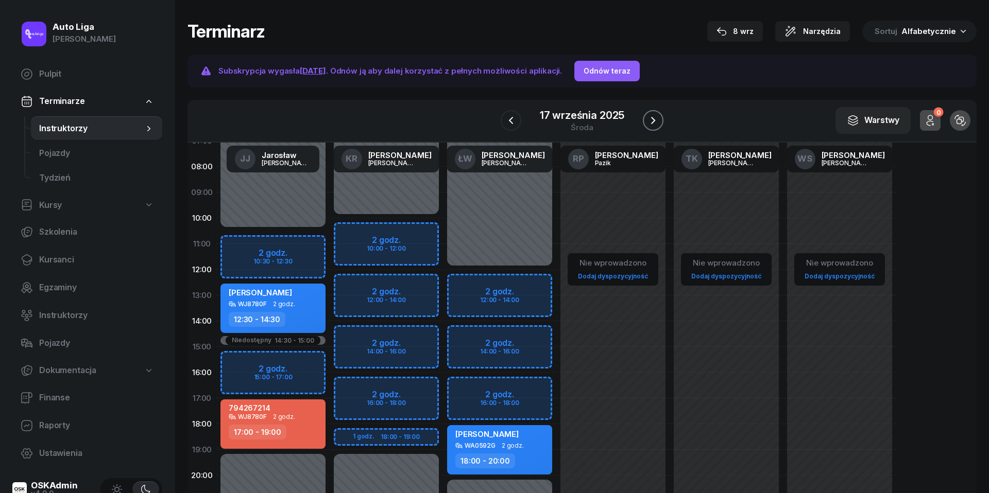
click at [653, 122] on icon "button" at bounding box center [653, 120] width 4 height 7
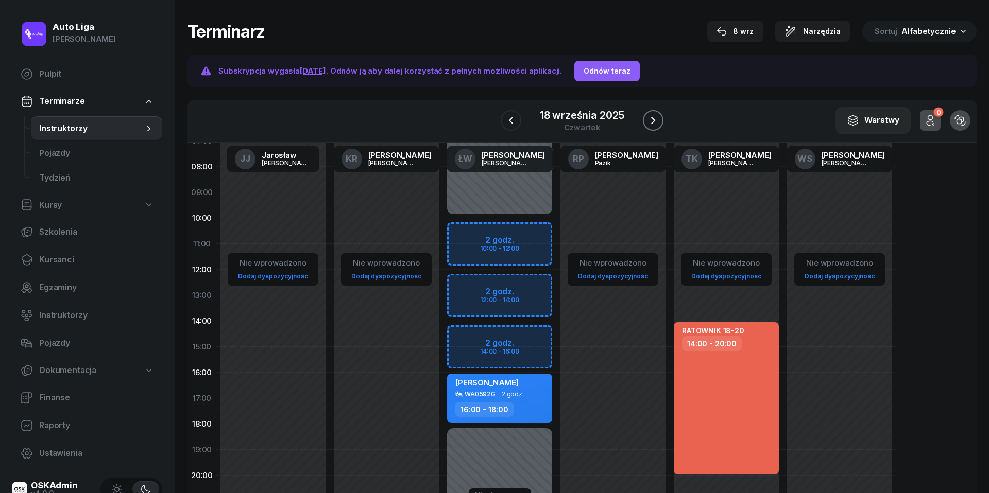
click at [653, 122] on icon "button" at bounding box center [653, 120] width 12 height 12
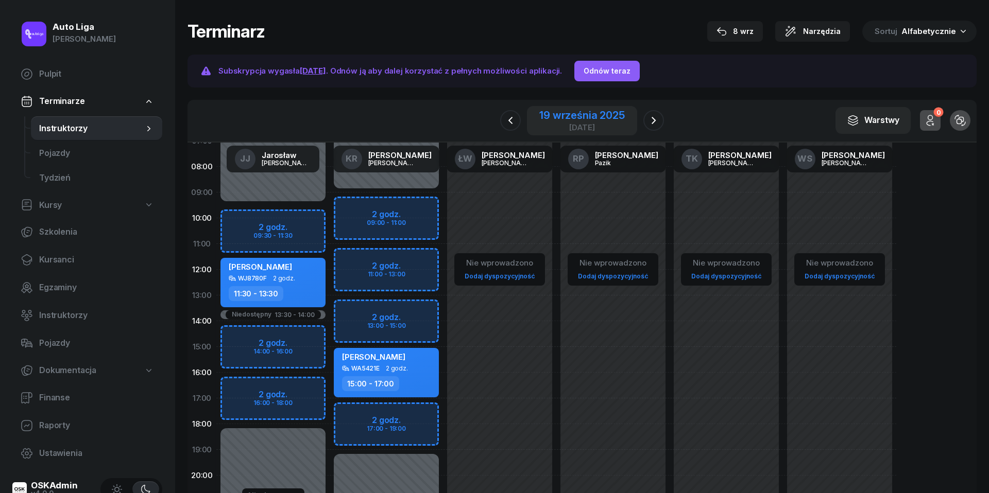
click at [592, 128] on div "[DATE]" at bounding box center [581, 128] width 85 height 8
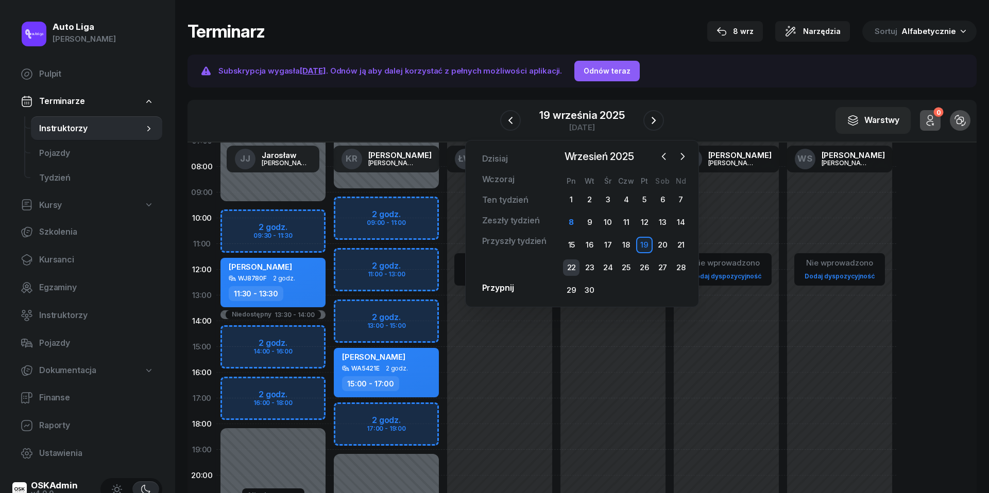
click at [567, 262] on div "22" at bounding box center [571, 268] width 16 height 16
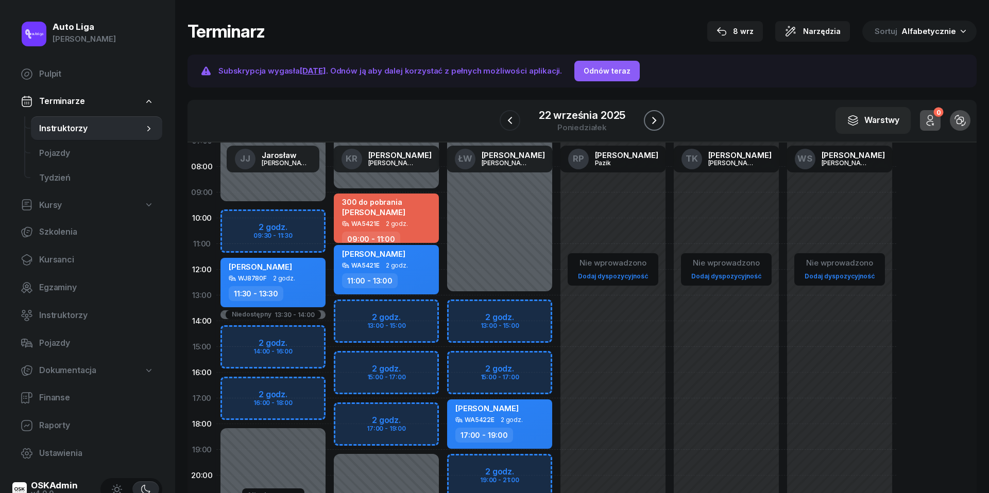
click at [653, 120] on icon "button" at bounding box center [654, 120] width 12 height 12
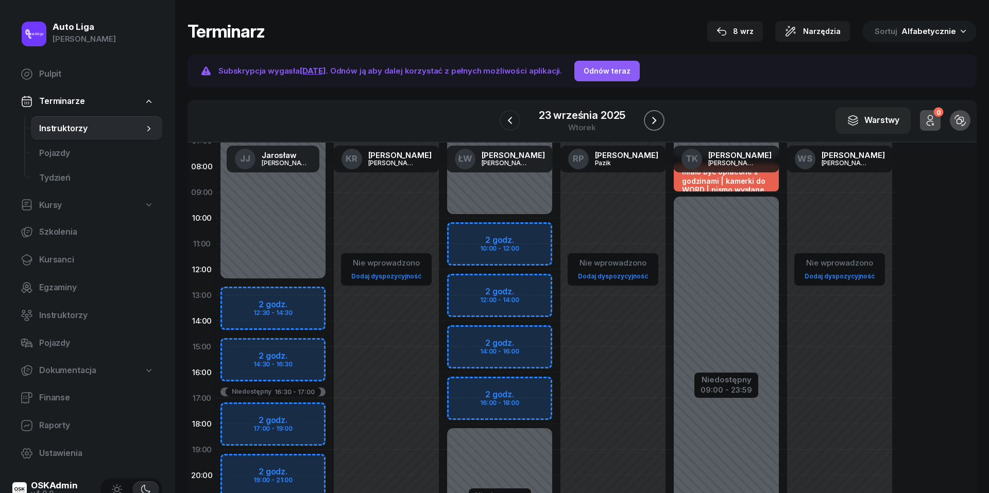
click at [653, 120] on icon "button" at bounding box center [654, 120] width 12 height 12
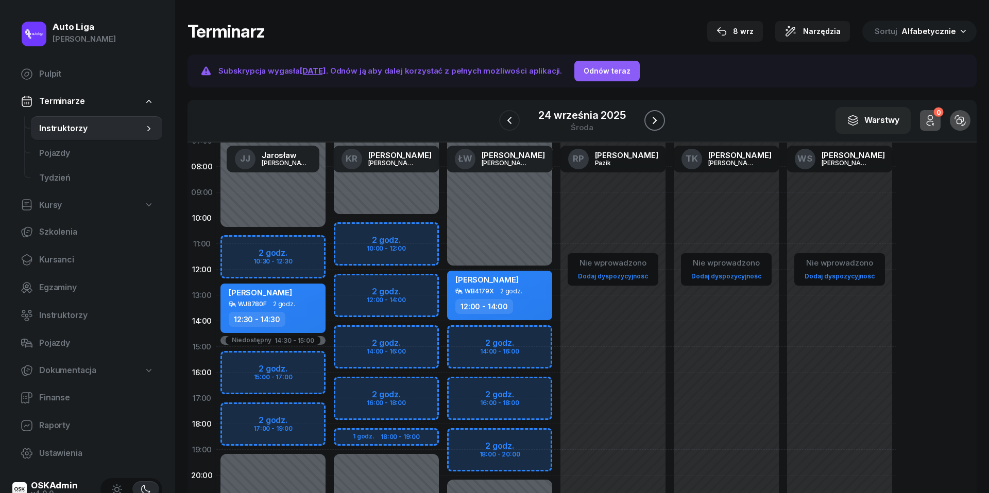
click at [653, 120] on icon "button" at bounding box center [654, 120] width 12 height 12
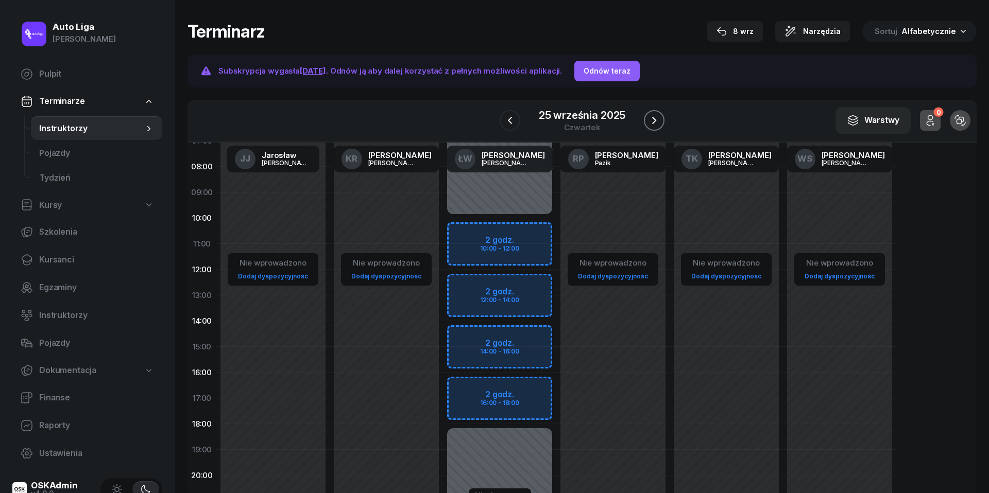
click at [653, 120] on icon "button" at bounding box center [654, 120] width 12 height 12
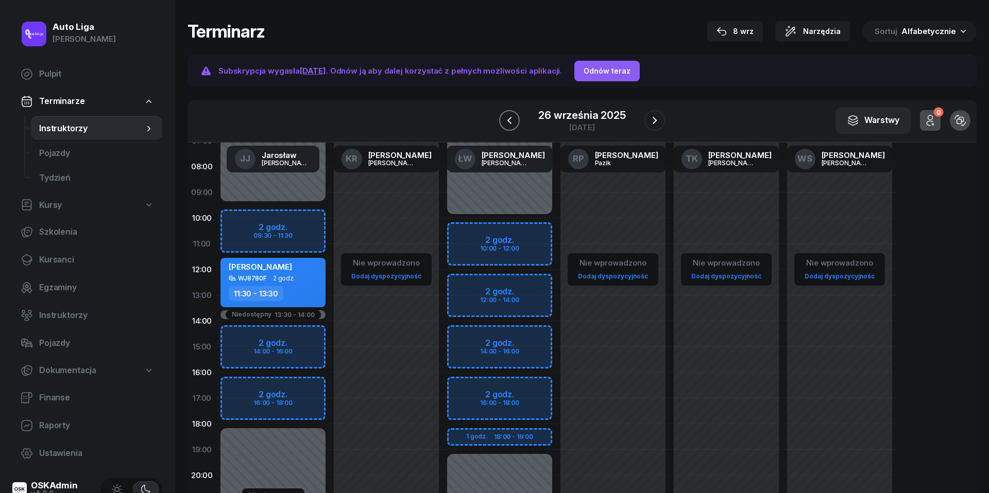
click at [511, 120] on icon "button" at bounding box center [509, 120] width 12 height 12
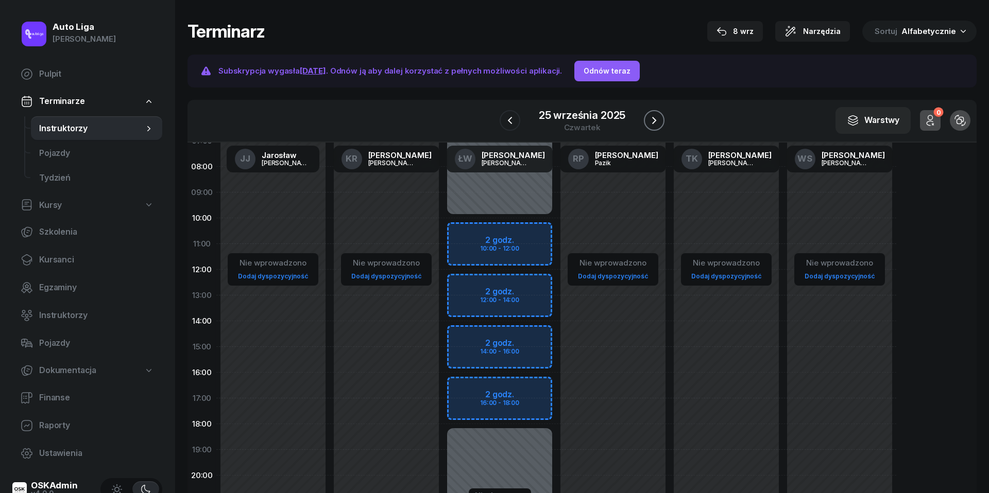
click at [659, 123] on icon "button" at bounding box center [654, 120] width 12 height 12
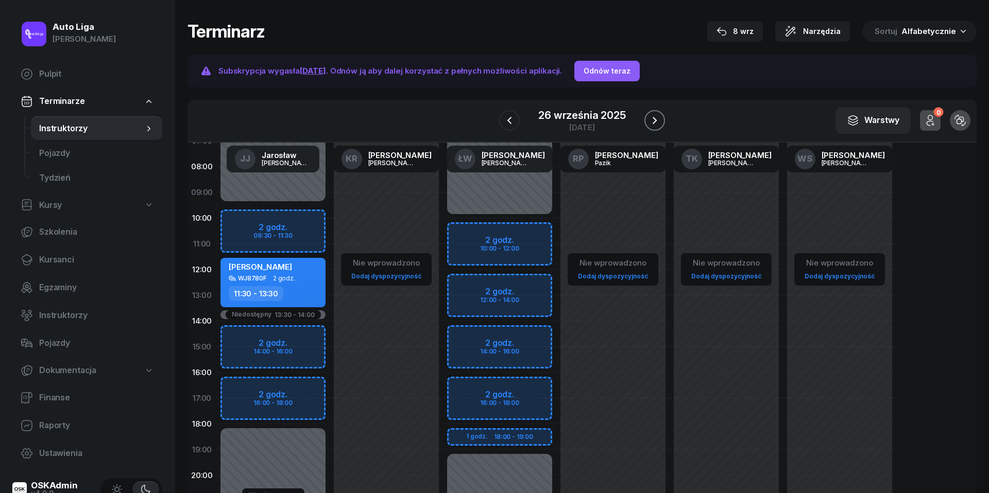
click at [659, 123] on icon "button" at bounding box center [654, 120] width 12 height 12
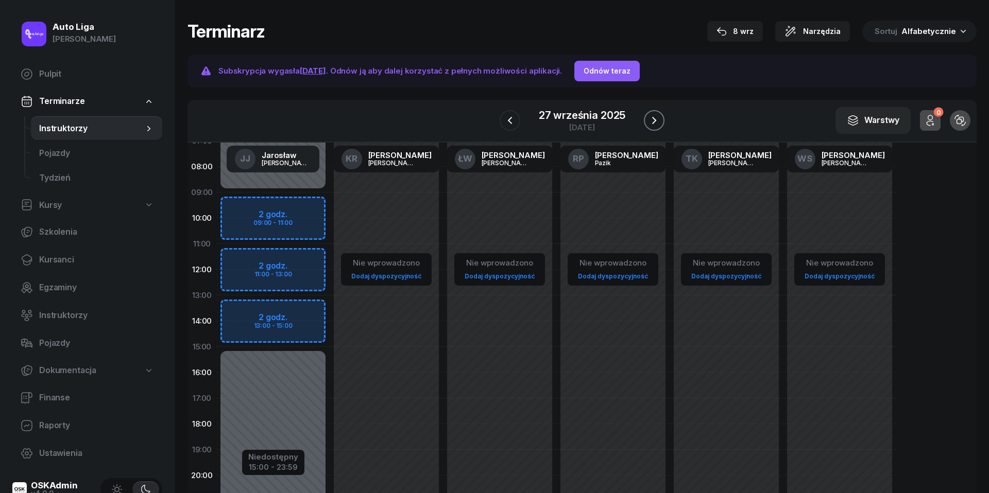
click at [652, 122] on icon "button" at bounding box center [654, 120] width 12 height 12
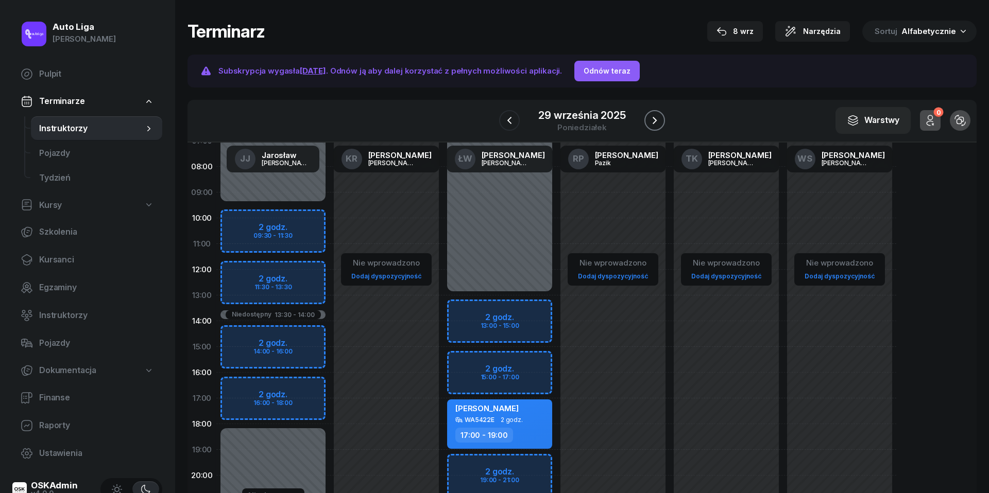
click at [652, 122] on icon "button" at bounding box center [654, 120] width 12 height 12
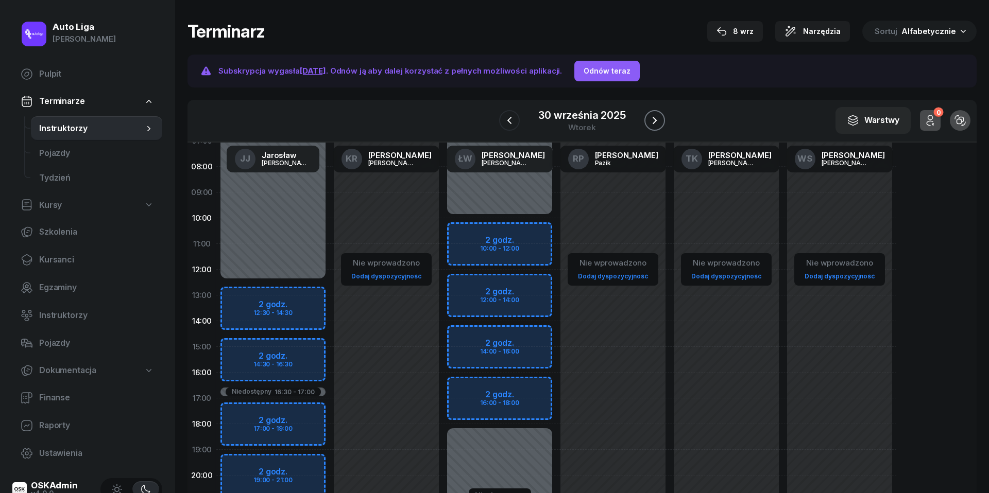
click at [652, 122] on icon "button" at bounding box center [654, 120] width 12 height 12
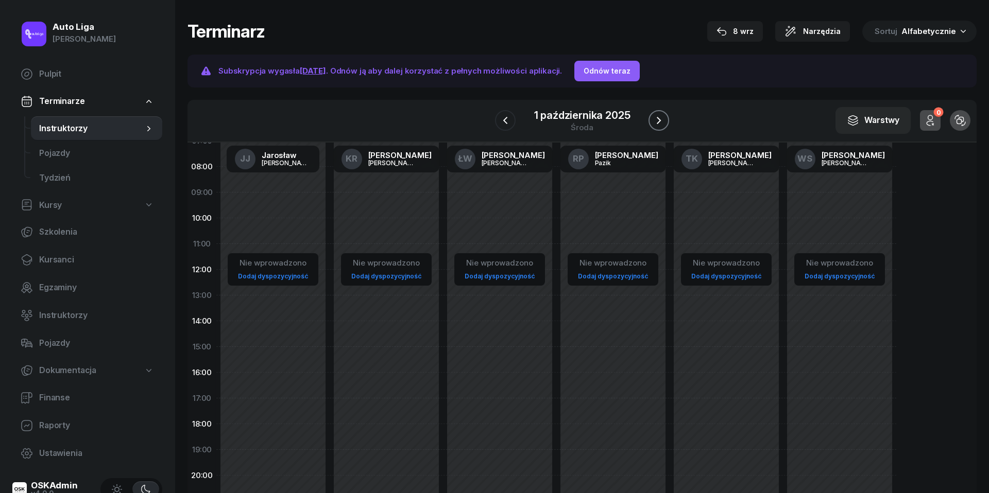
click at [652, 122] on button "button" at bounding box center [658, 120] width 21 height 21
click at [504, 122] on icon "button" at bounding box center [504, 120] width 12 height 12
click at [504, 122] on icon "button" at bounding box center [505, 120] width 4 height 7
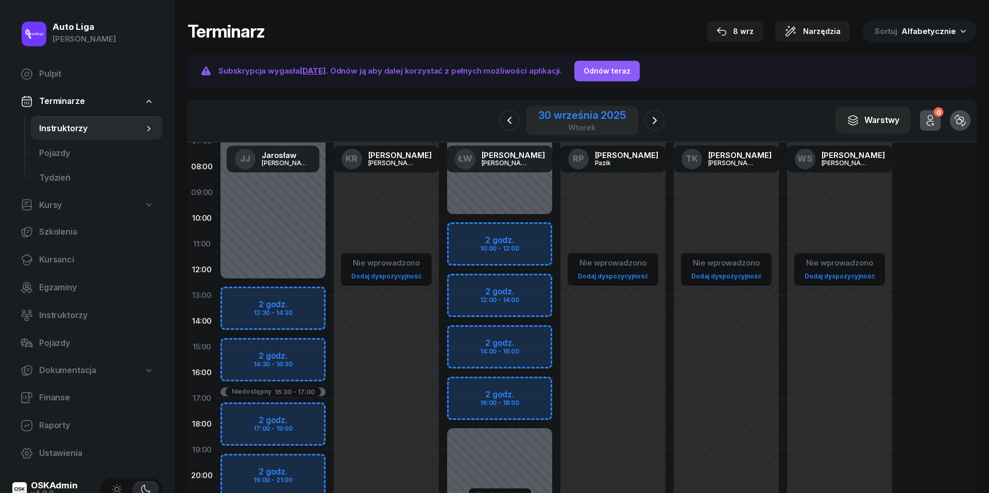
click at [577, 120] on div "30 września 2025" at bounding box center [581, 115] width 87 height 10
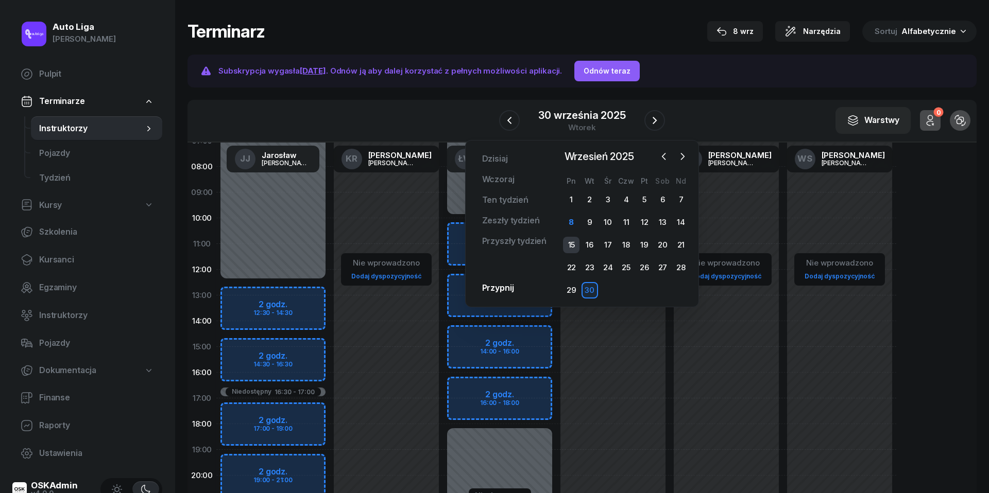
click at [573, 240] on div "15" at bounding box center [571, 245] width 16 height 16
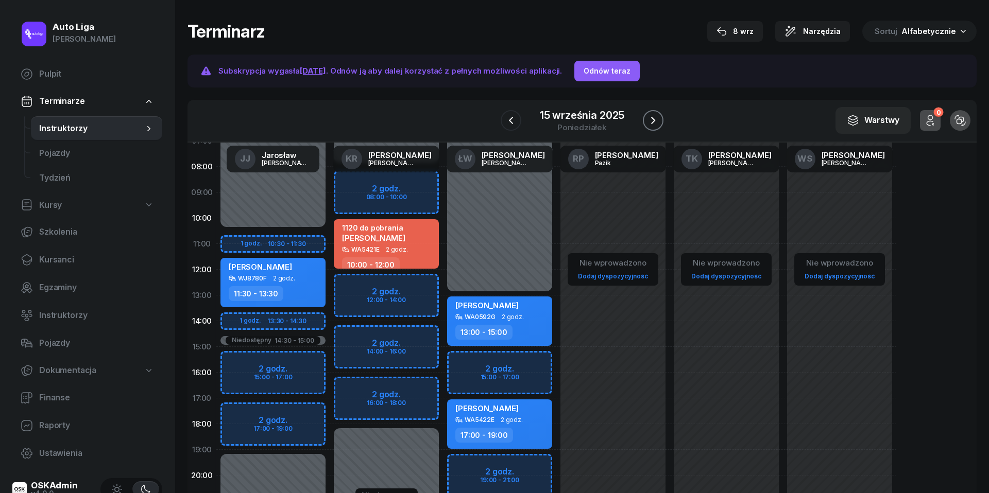
click at [655, 123] on icon "button" at bounding box center [653, 120] width 12 height 12
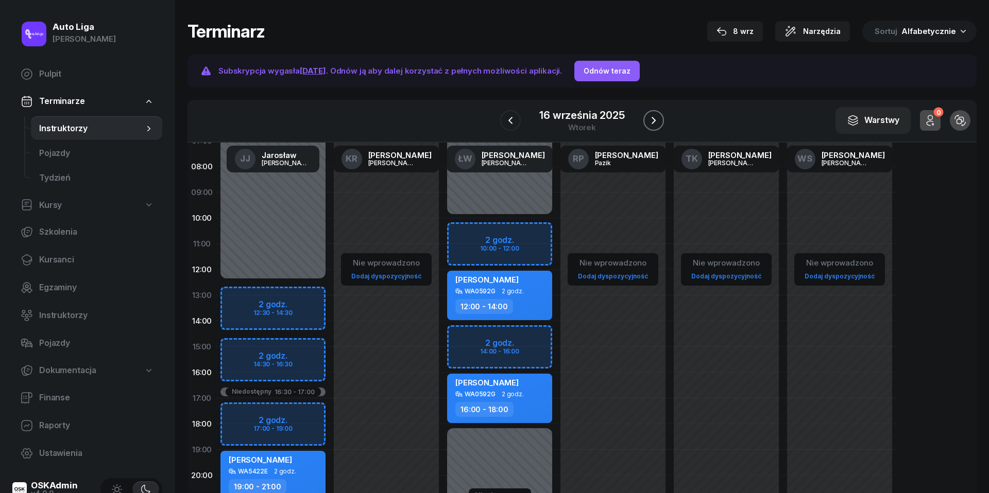
click at [655, 123] on icon "button" at bounding box center [653, 120] width 12 height 12
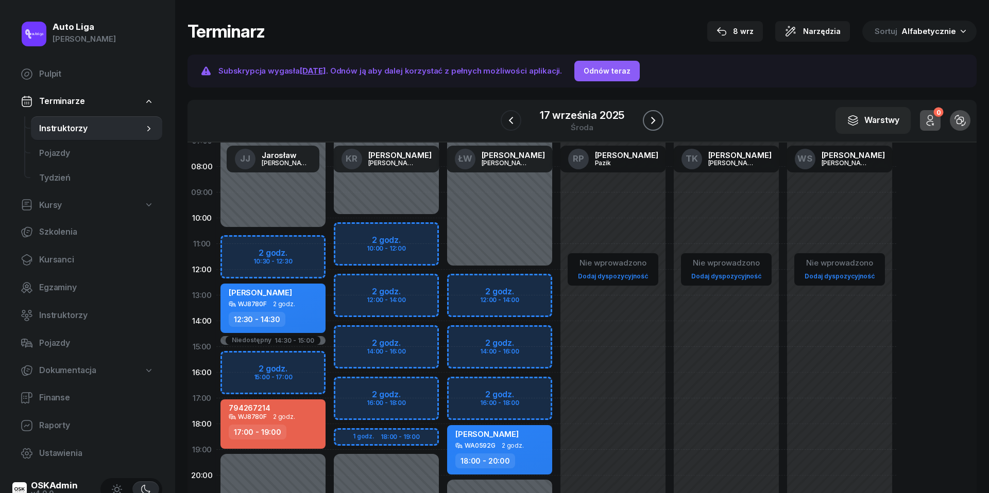
click at [655, 123] on icon "button" at bounding box center [653, 120] width 12 height 12
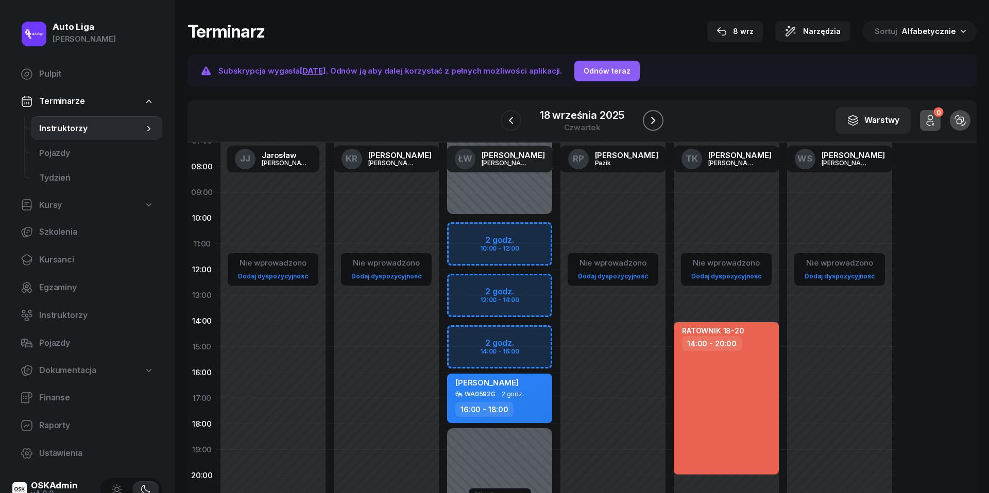
click at [655, 123] on icon "button" at bounding box center [653, 120] width 12 height 12
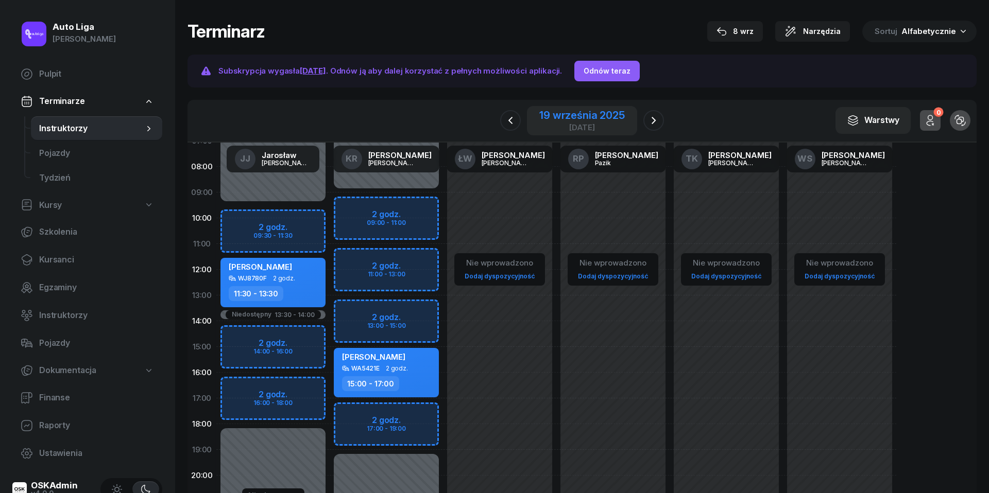
click at [573, 113] on div "19 września 2025" at bounding box center [581, 115] width 85 height 10
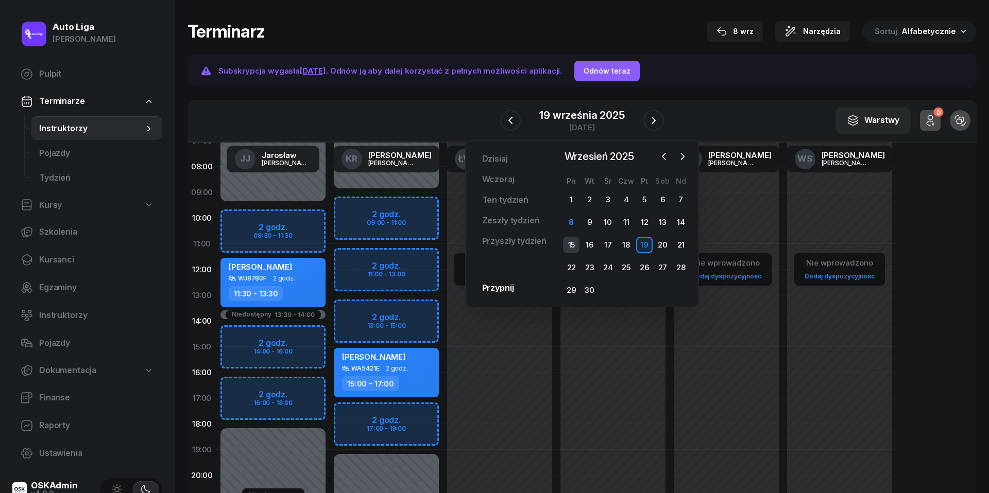
click at [571, 241] on div "15" at bounding box center [571, 245] width 16 height 16
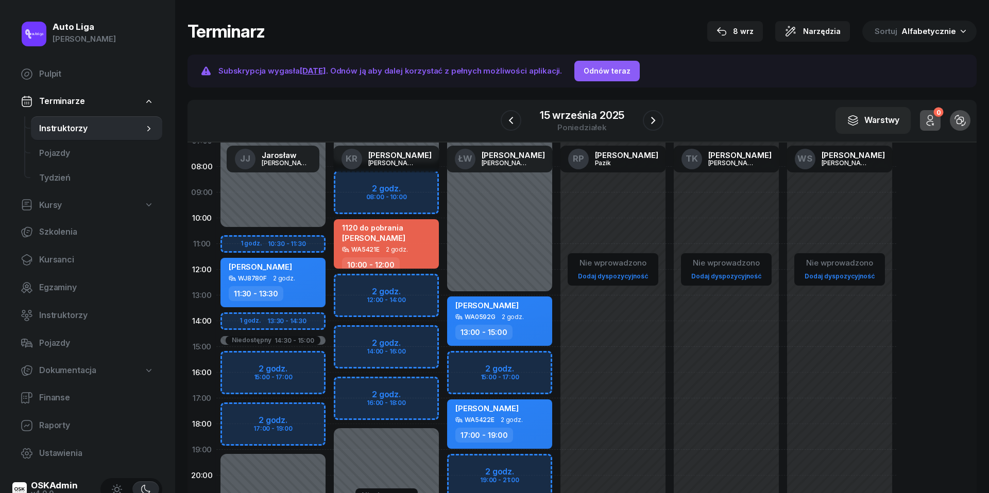
click at [355, 388] on div "Niedostępny 00:00 - 08:00 Niedostępny 18:00 - 23:59 2 godz. 08:00 - 10:00 2 god…" at bounding box center [386, 346] width 113 height 489
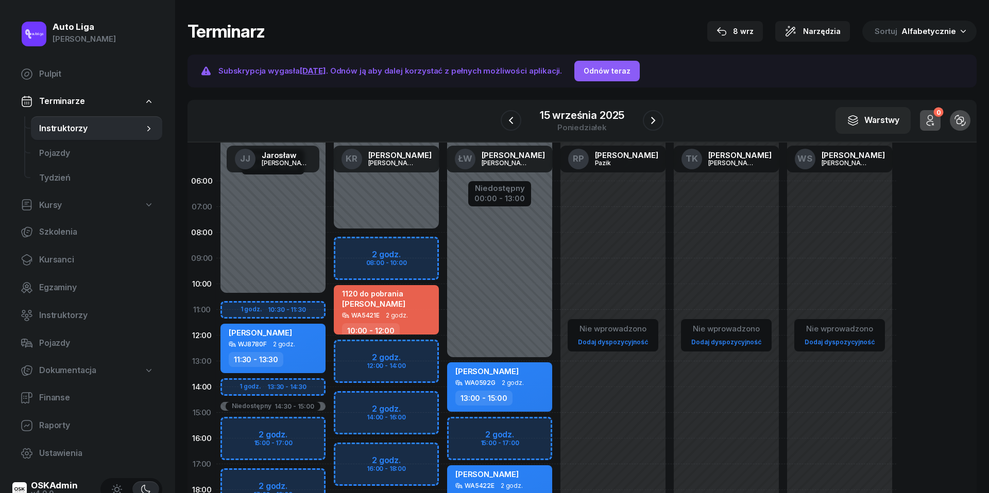
click at [359, 458] on div "Niedostępny 00:00 - 08:00 Niedostępny 18:00 - 23:59 2 godz. 08:00 - 10:00 2 god…" at bounding box center [386, 412] width 113 height 489
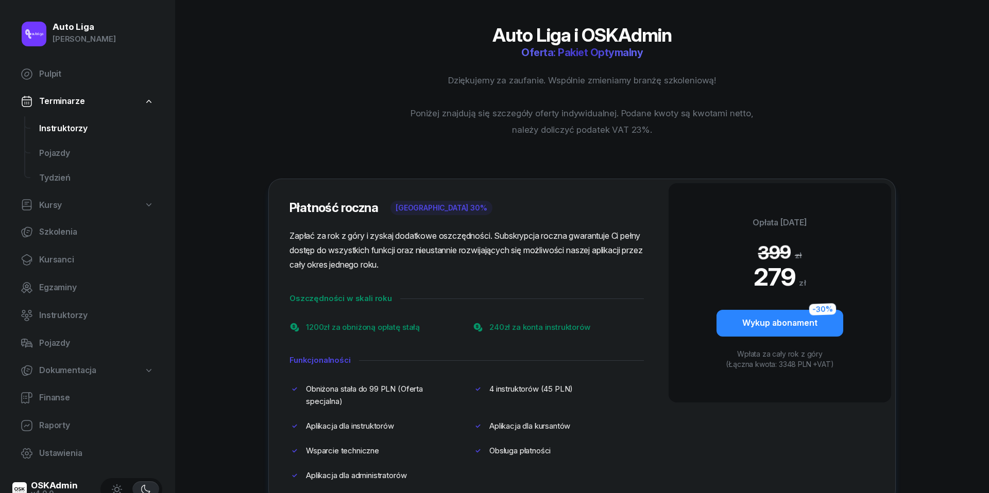
click at [69, 123] on span "Instruktorzy" at bounding box center [96, 128] width 115 height 13
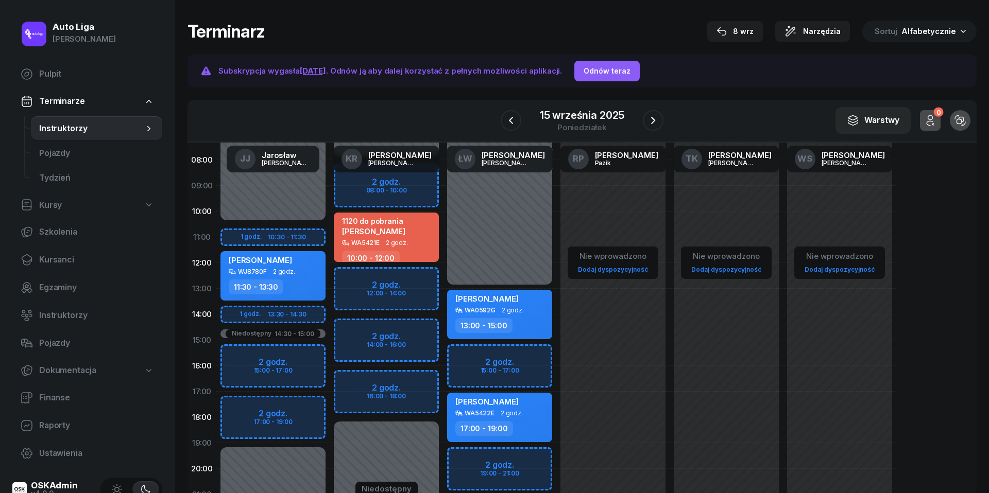
scroll to position [75, 0]
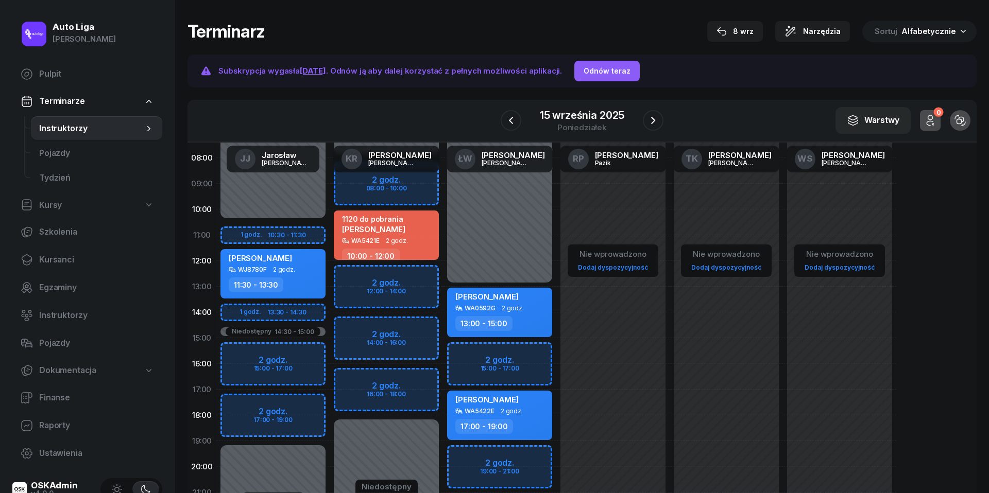
click at [363, 376] on div "Niedostępny 00:00 - 08:00 Niedostępny 18:00 - 23:59 2 godz. 08:00 - 10:00 2 god…" at bounding box center [386, 338] width 113 height 489
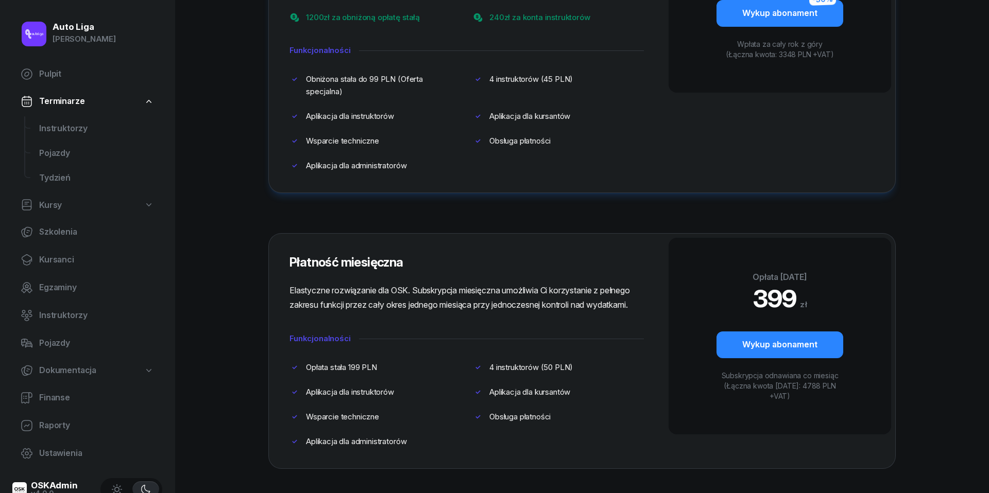
scroll to position [324, 0]
click at [76, 131] on span "Instruktorzy" at bounding box center [96, 128] width 115 height 13
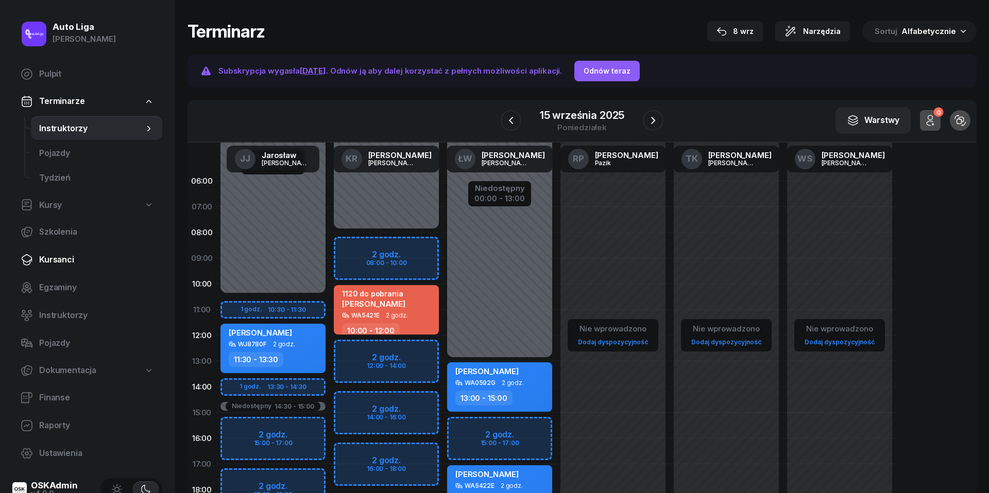
click at [52, 255] on span "Kursanci" at bounding box center [96, 259] width 115 height 13
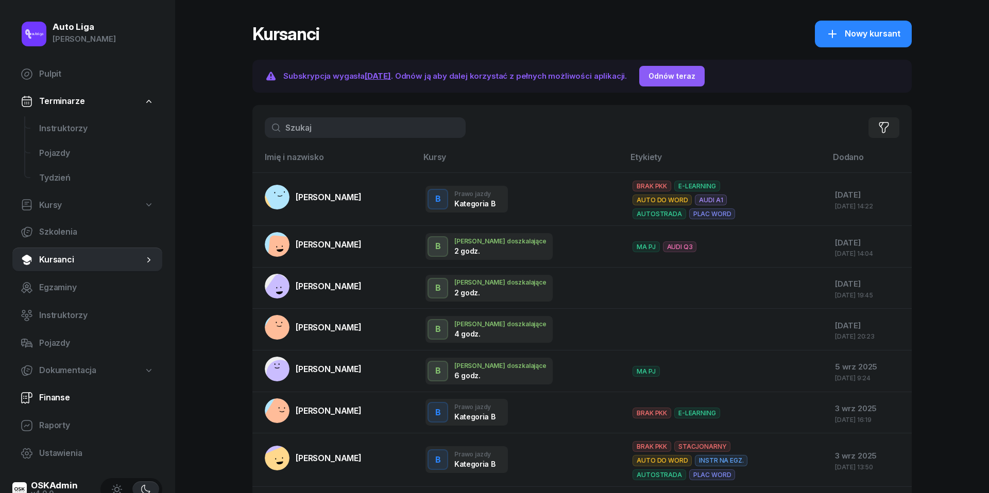
click at [46, 400] on span "Finanse" at bounding box center [96, 397] width 115 height 13
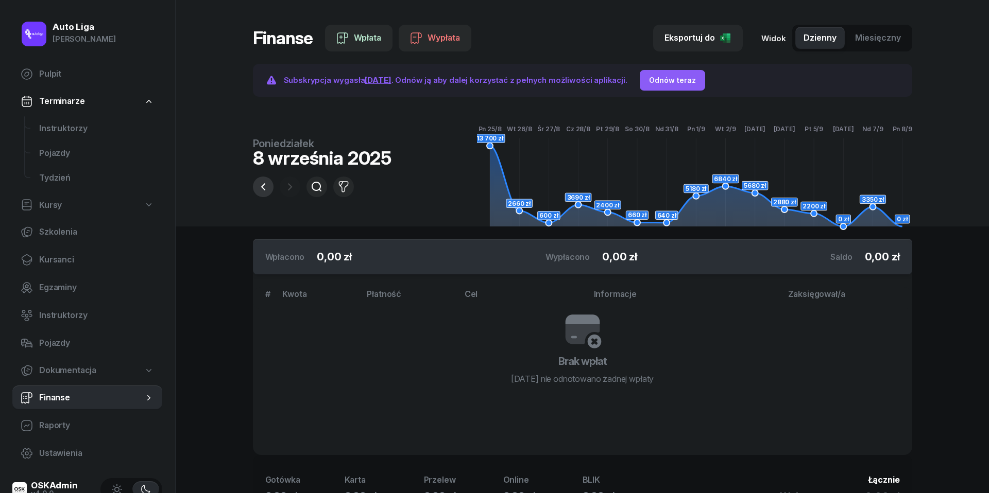
click at [268, 194] on button "button" at bounding box center [263, 187] width 21 height 21
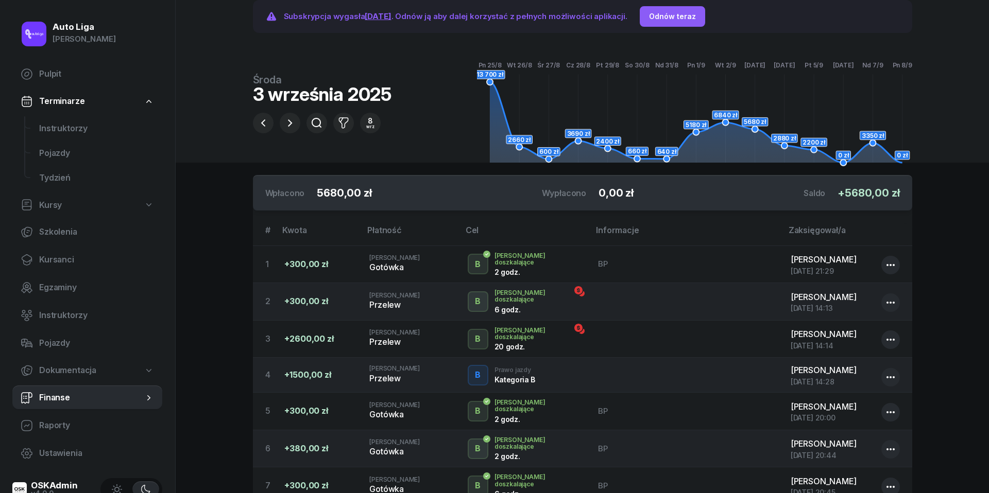
scroll to position [67, 0]
